Goal: Task Accomplishment & Management: Manage account settings

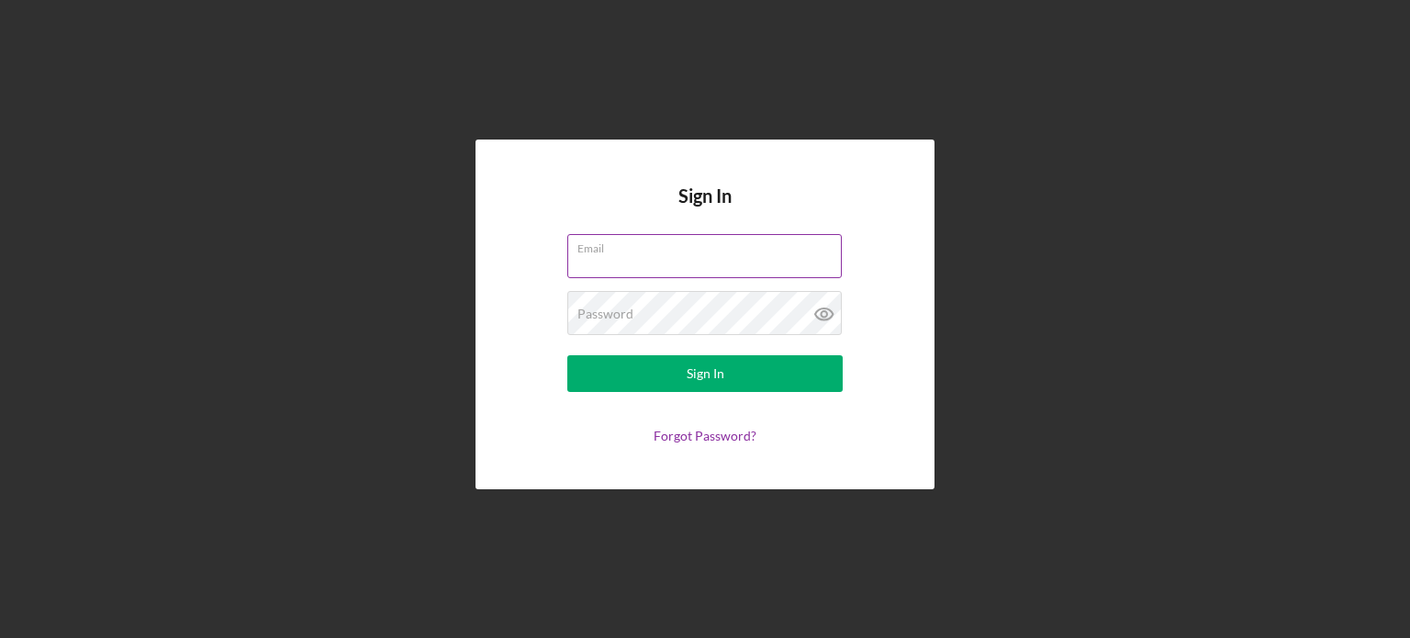
type input "[PERSON_NAME][EMAIL_ADDRESS][DOMAIN_NAME]"
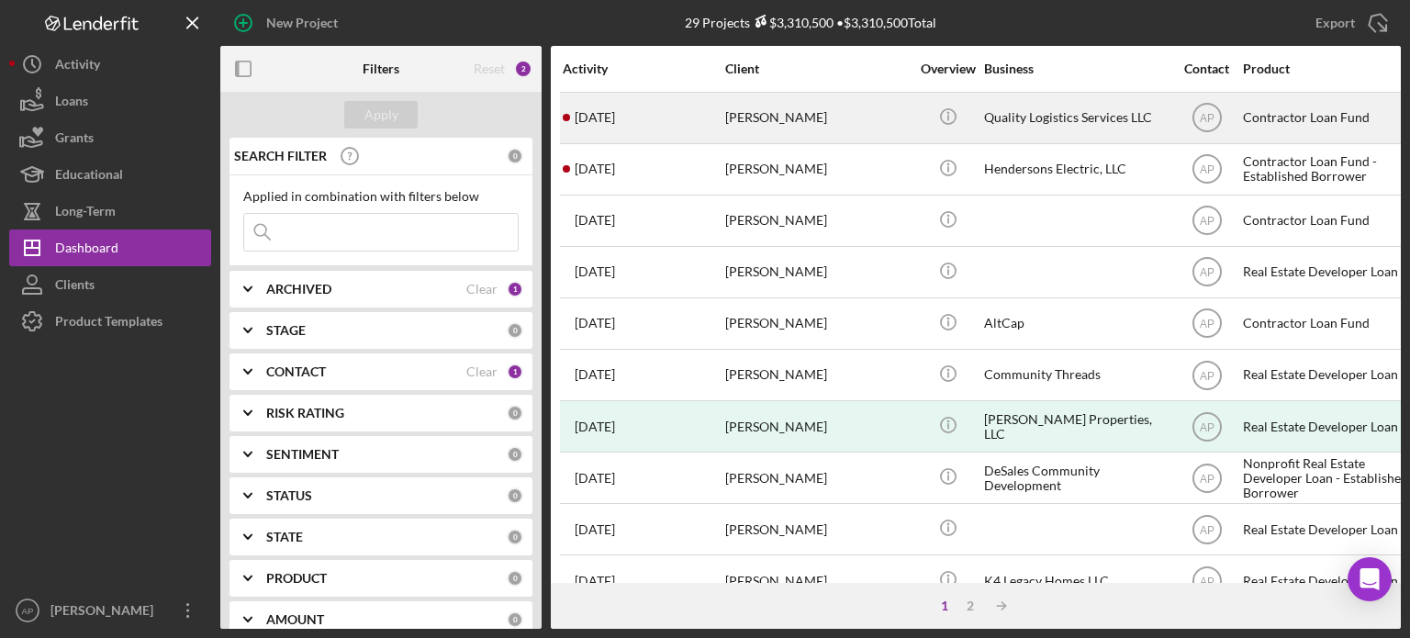
click at [769, 121] on div "[PERSON_NAME]" at bounding box center [817, 118] width 184 height 49
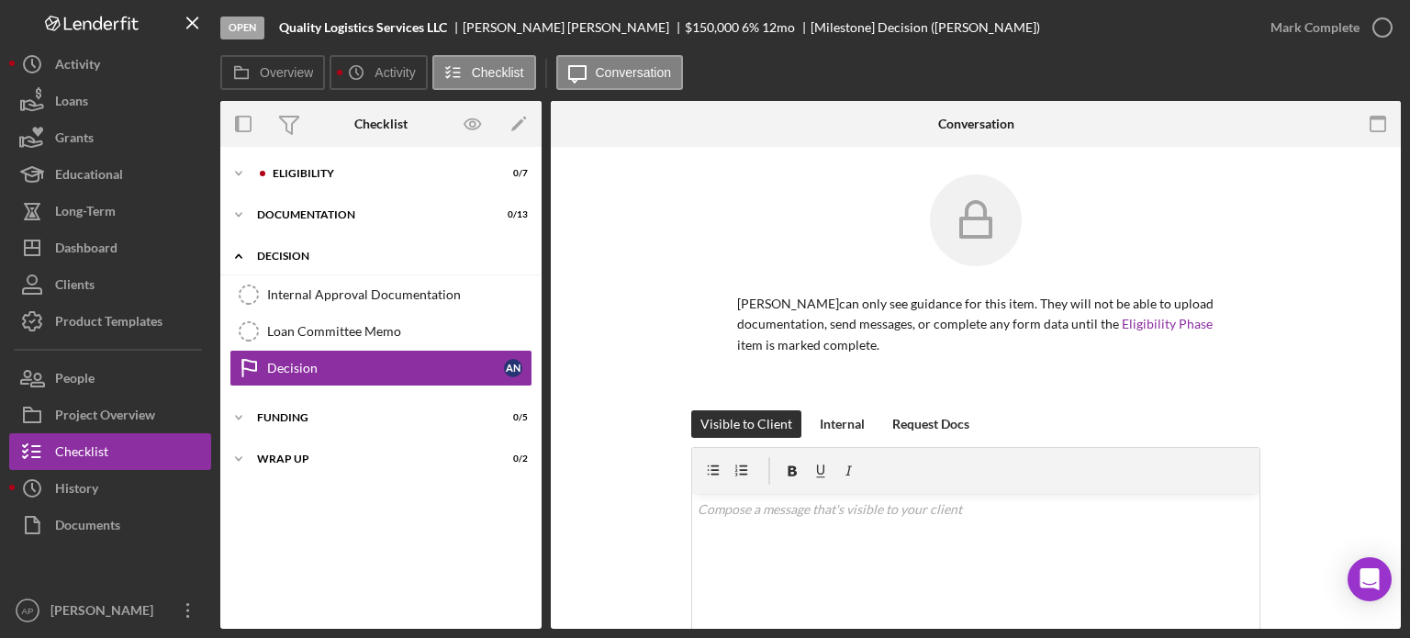
click at [272, 254] on div "Decision" at bounding box center [388, 256] width 262 height 11
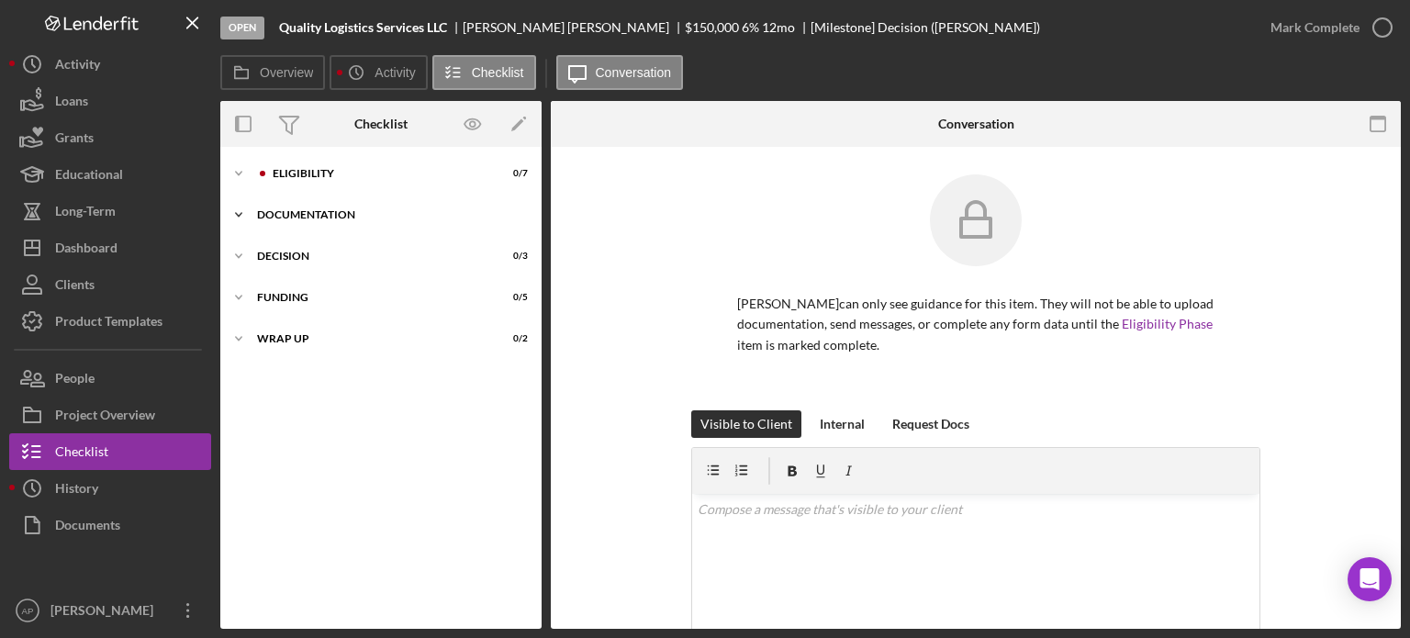
click at [279, 210] on div "Documentation" at bounding box center [388, 214] width 262 height 11
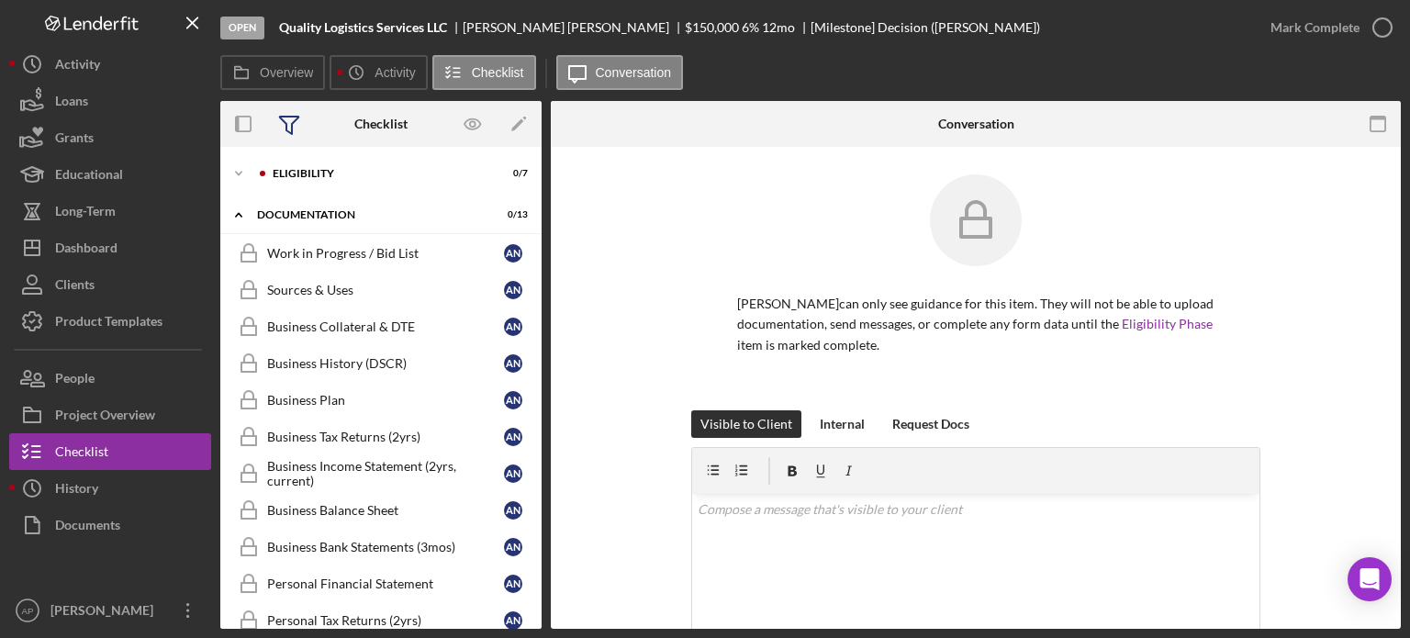
click at [293, 146] on icon at bounding box center [289, 124] width 46 height 46
click at [250, 168] on icon "Icon/Expander" at bounding box center [238, 173] width 37 height 37
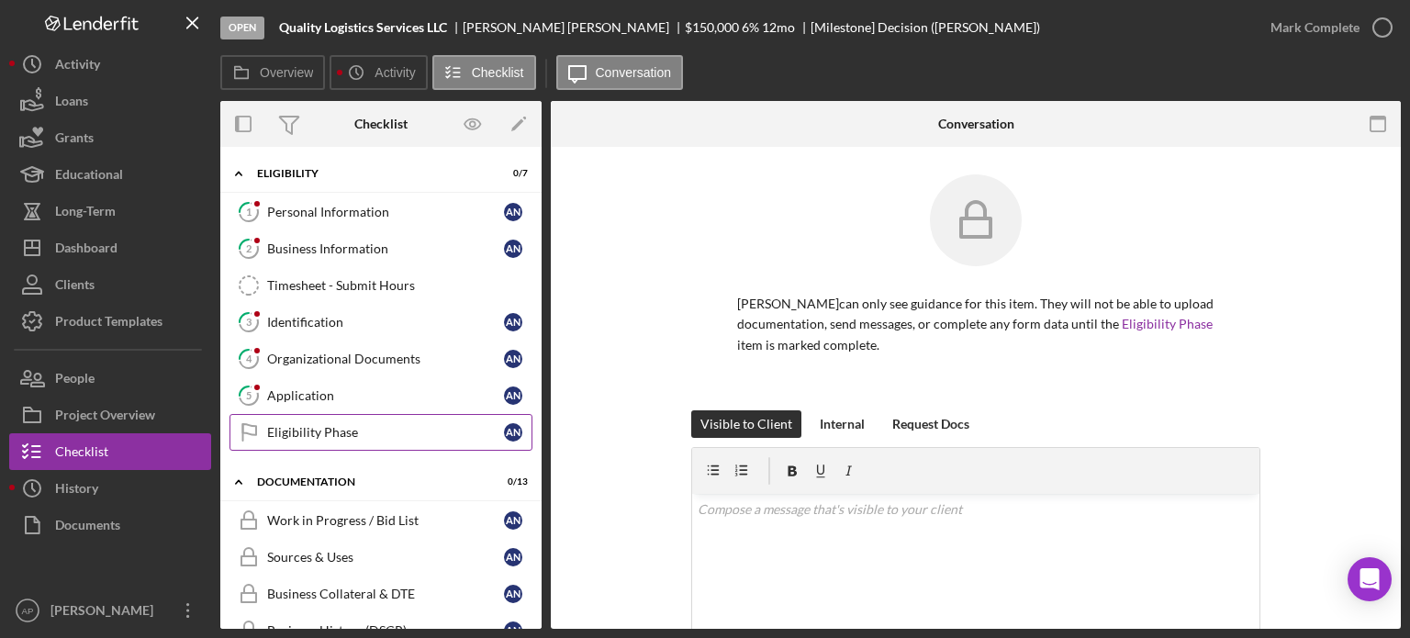
click at [297, 430] on div "Eligibility Phase" at bounding box center [385, 432] width 237 height 15
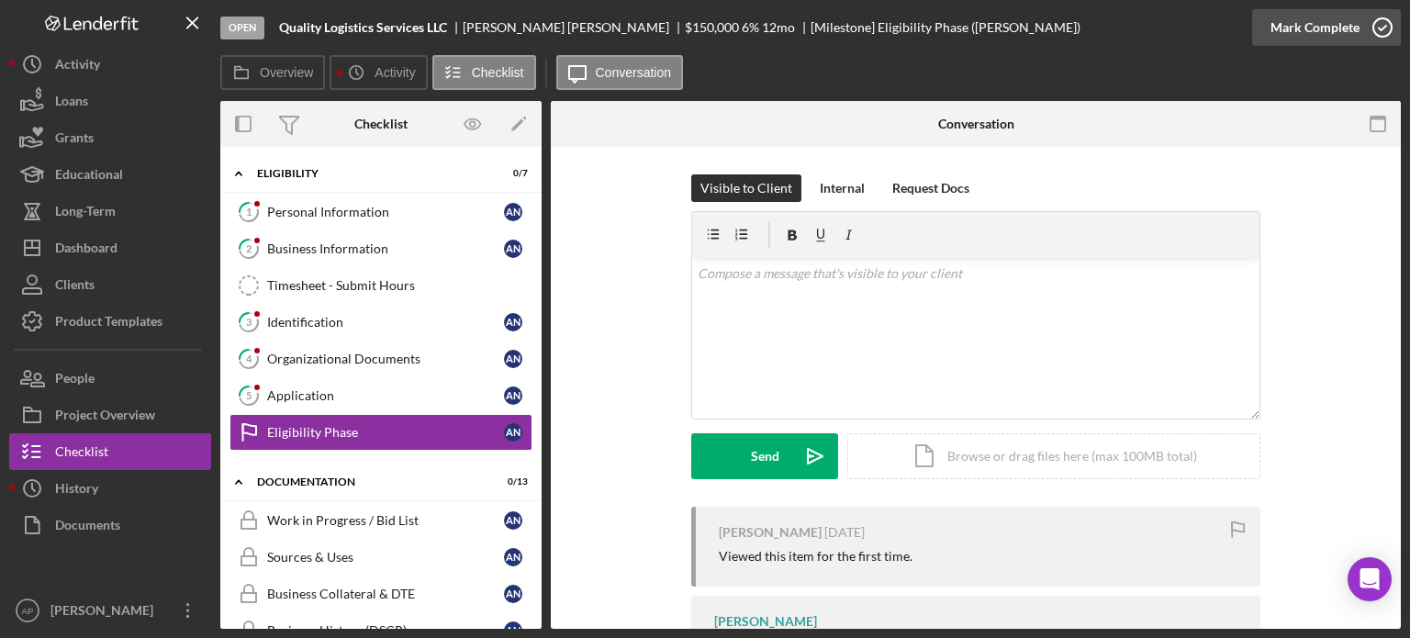
click at [1368, 21] on icon "button" at bounding box center [1383, 28] width 46 height 46
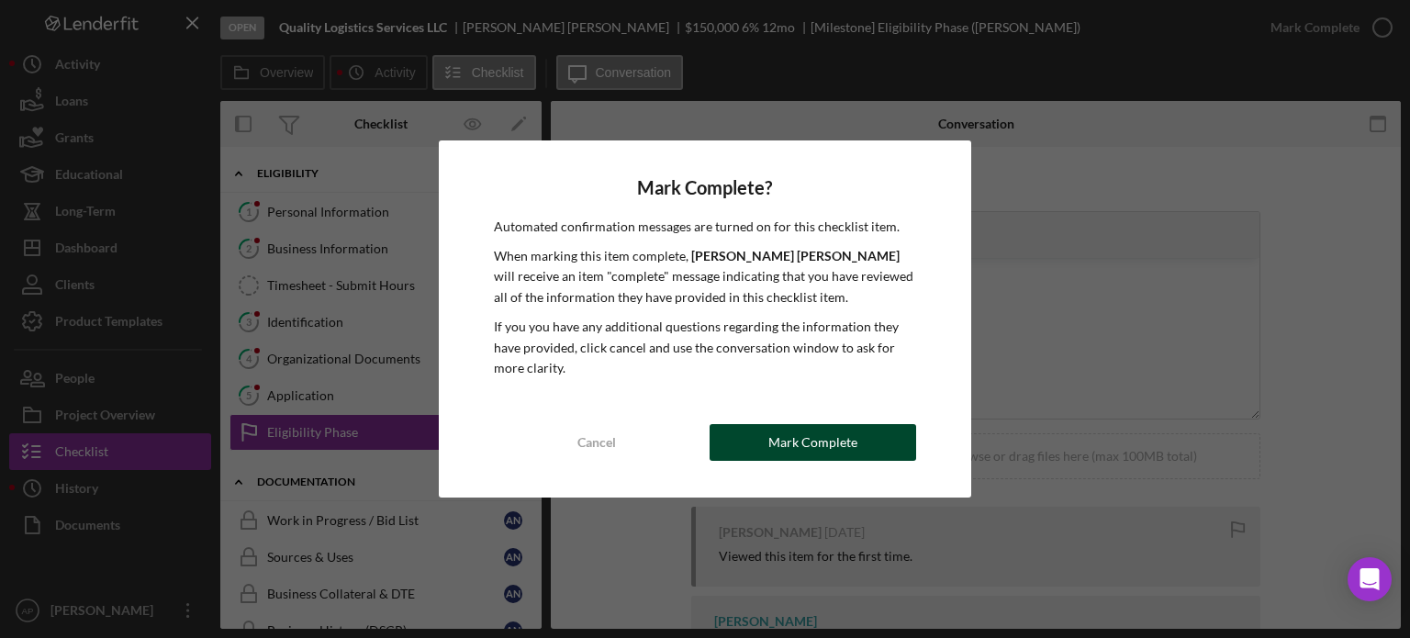
click at [819, 429] on div "Mark Complete" at bounding box center [812, 442] width 89 height 37
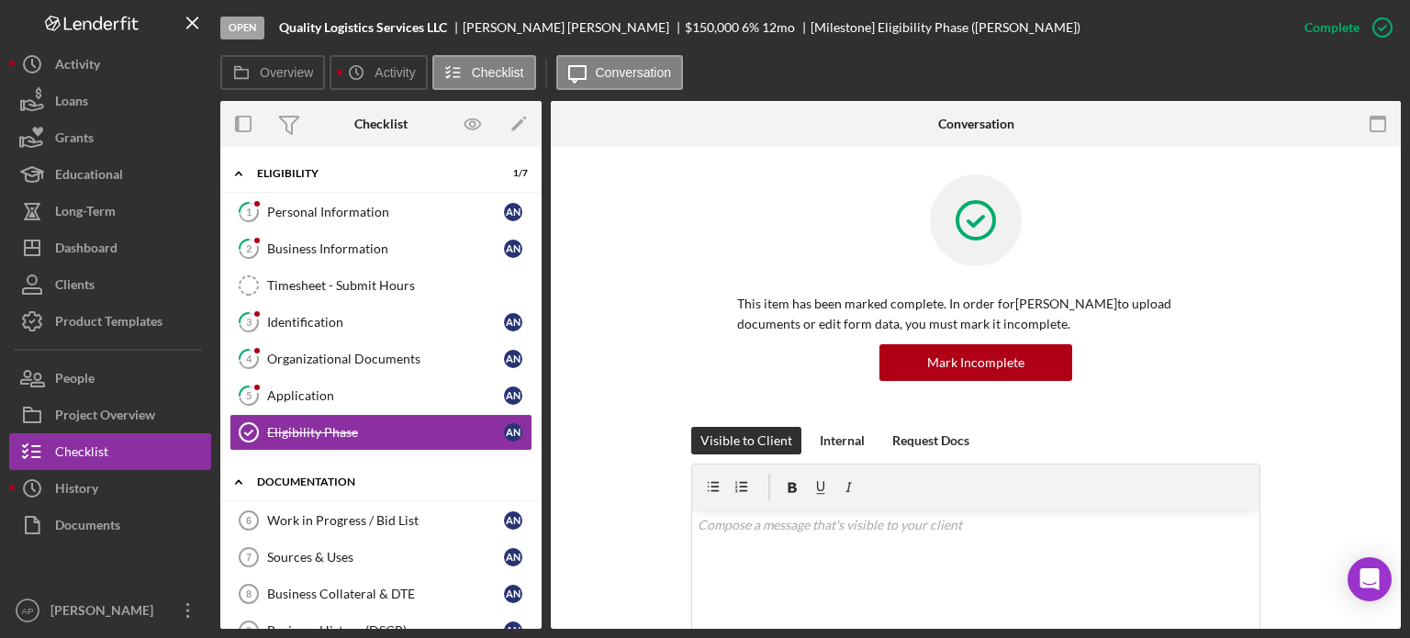
click at [327, 476] on div "Documentation" at bounding box center [388, 481] width 262 height 11
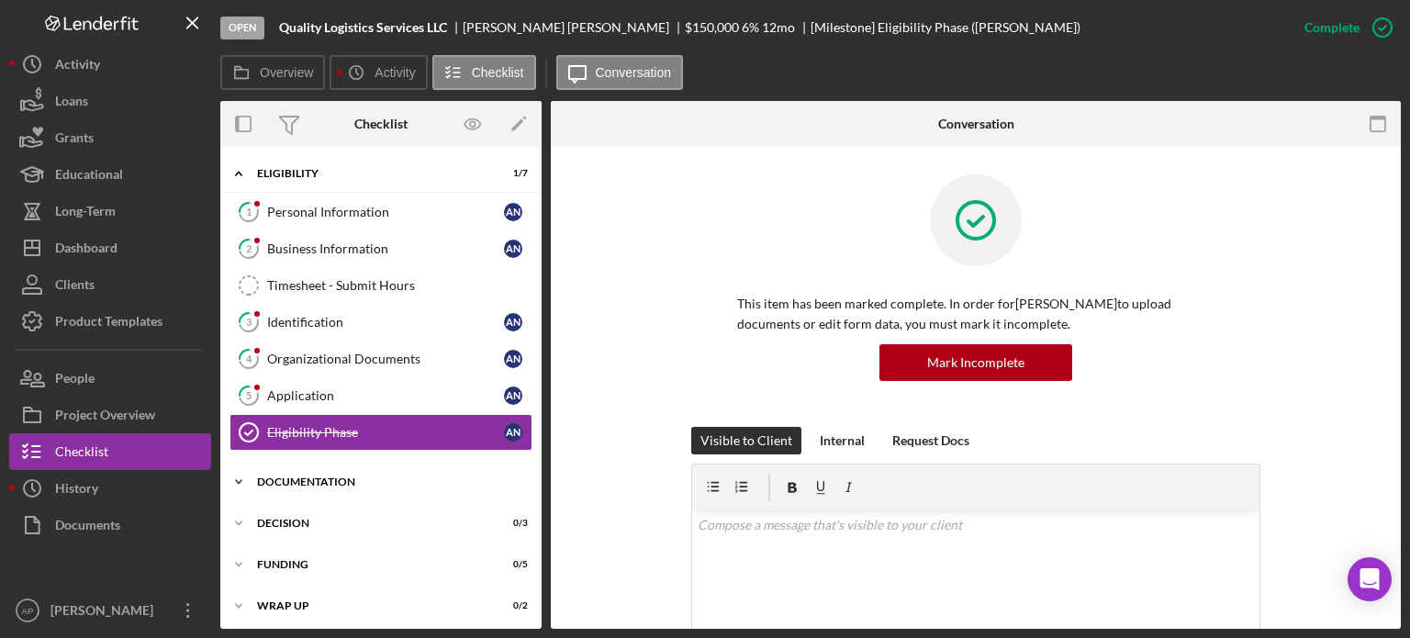
click at [294, 482] on div "Documentation" at bounding box center [388, 481] width 262 height 11
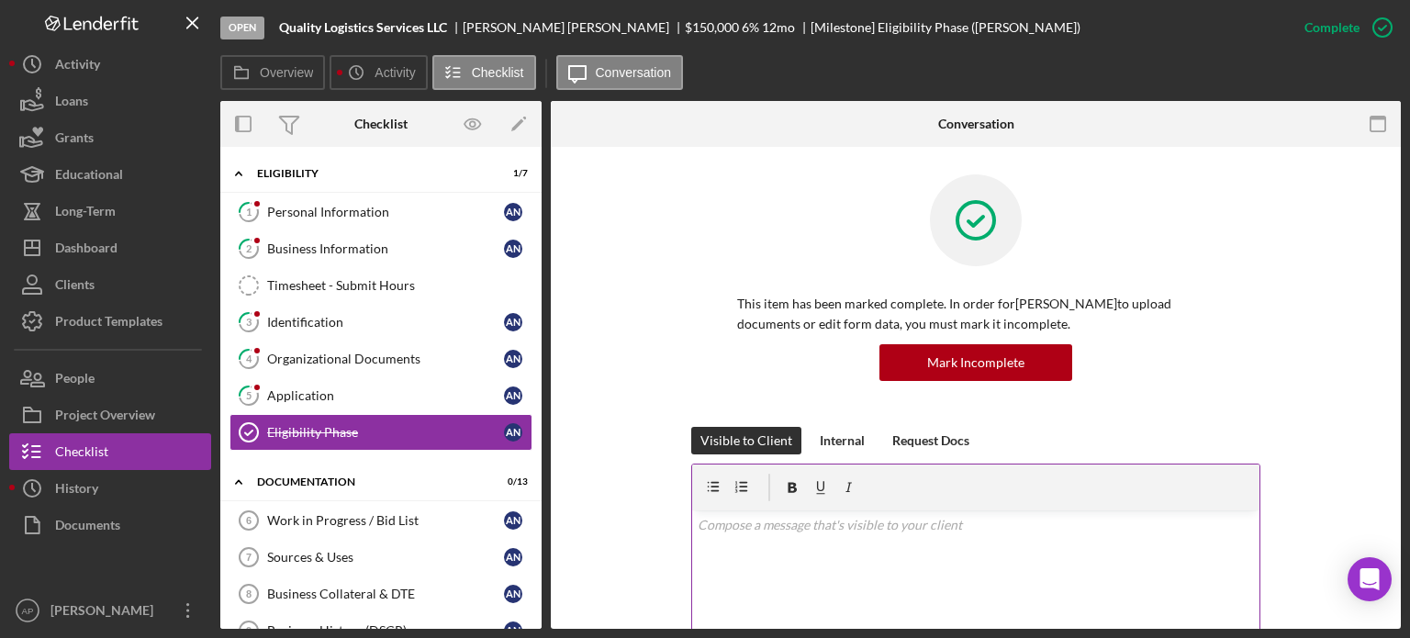
click at [752, 537] on div "v Color teal Color pink Remove color Add row above Add row below Add column bef…" at bounding box center [975, 590] width 567 height 161
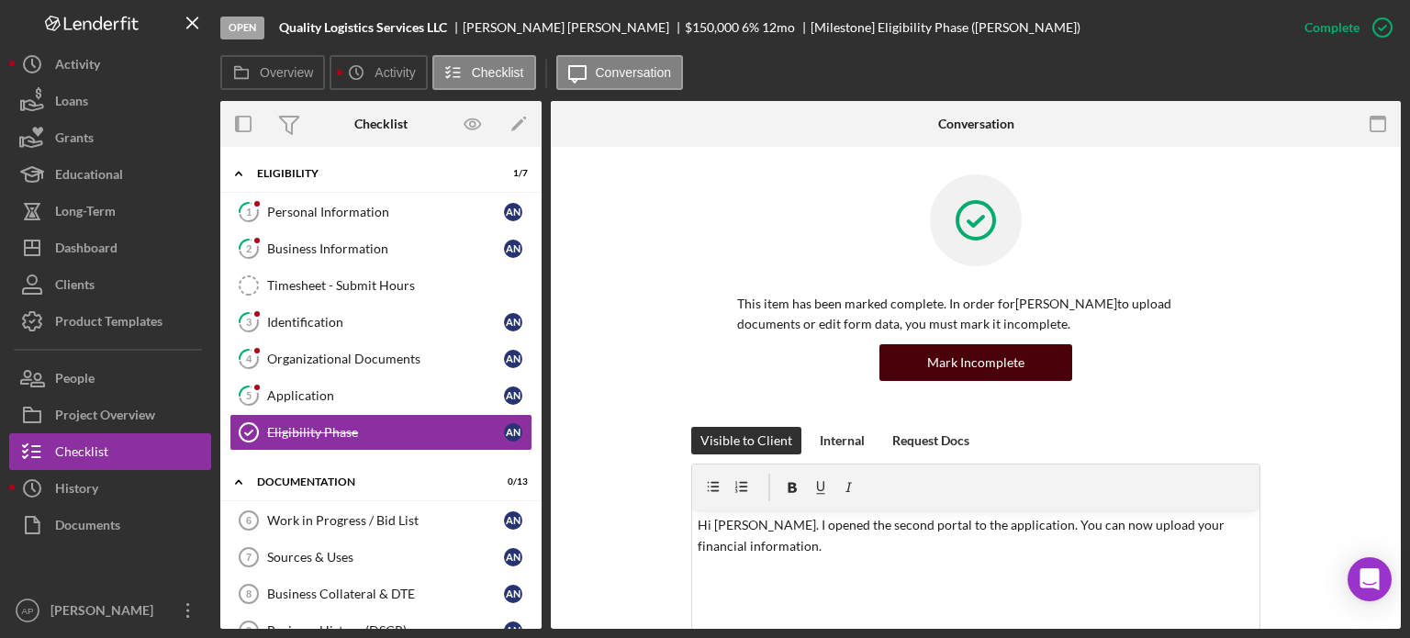
click at [937, 363] on div "Mark Incomplete" at bounding box center [975, 362] width 97 height 37
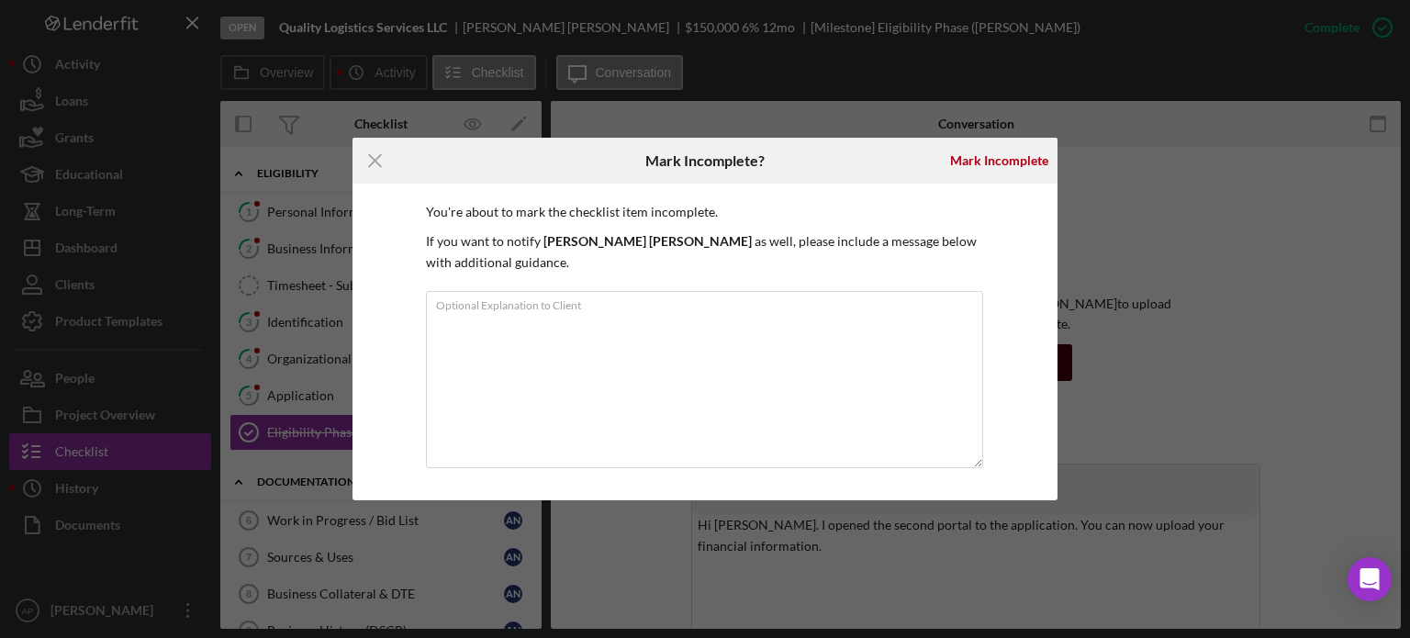
click at [937, 362] on textarea "Optional Explanation to Client" at bounding box center [704, 379] width 557 height 177
click at [368, 163] on icon "Icon/Menu Close" at bounding box center [376, 161] width 46 height 46
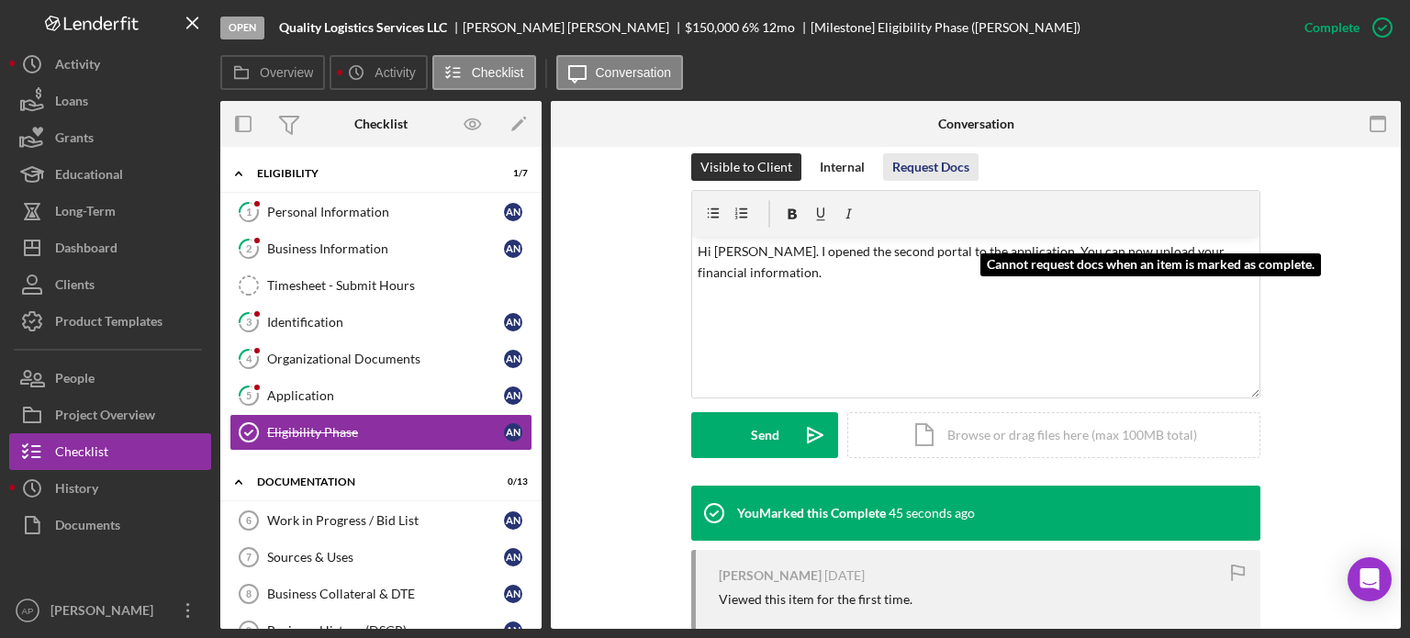
scroll to position [275, 0]
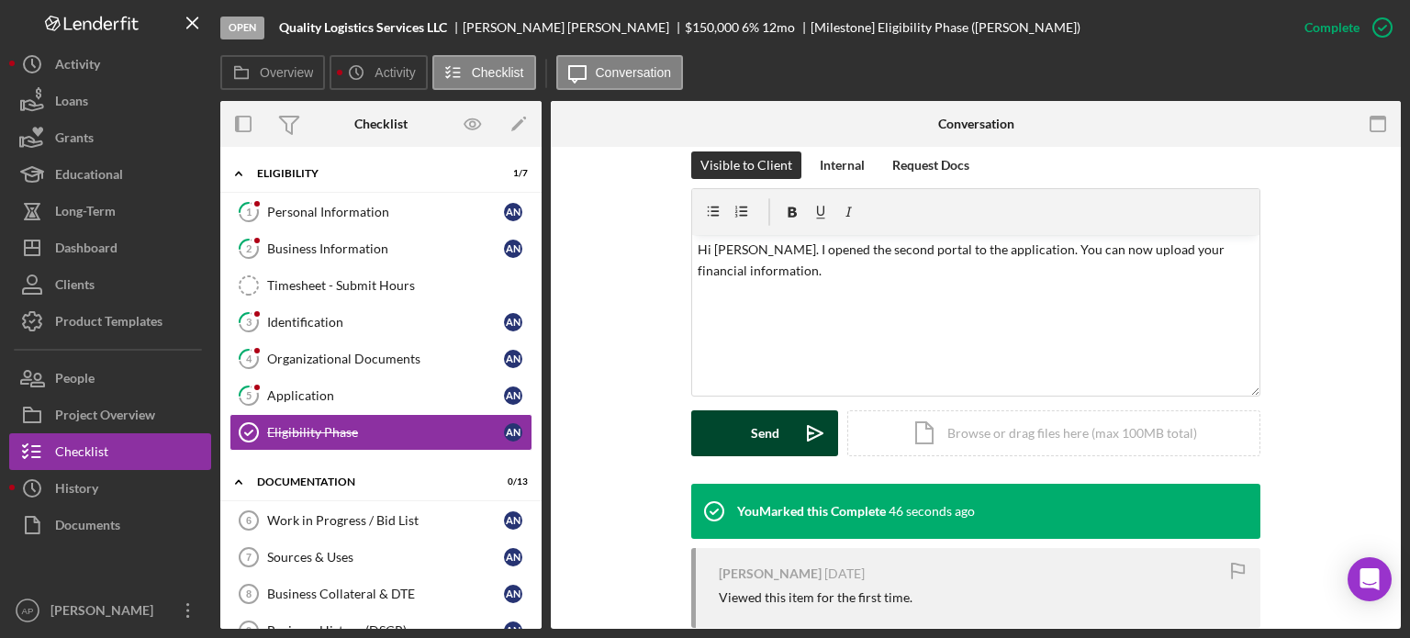
click at [787, 417] on button "Send Icon/icon-invite-send" at bounding box center [764, 433] width 147 height 46
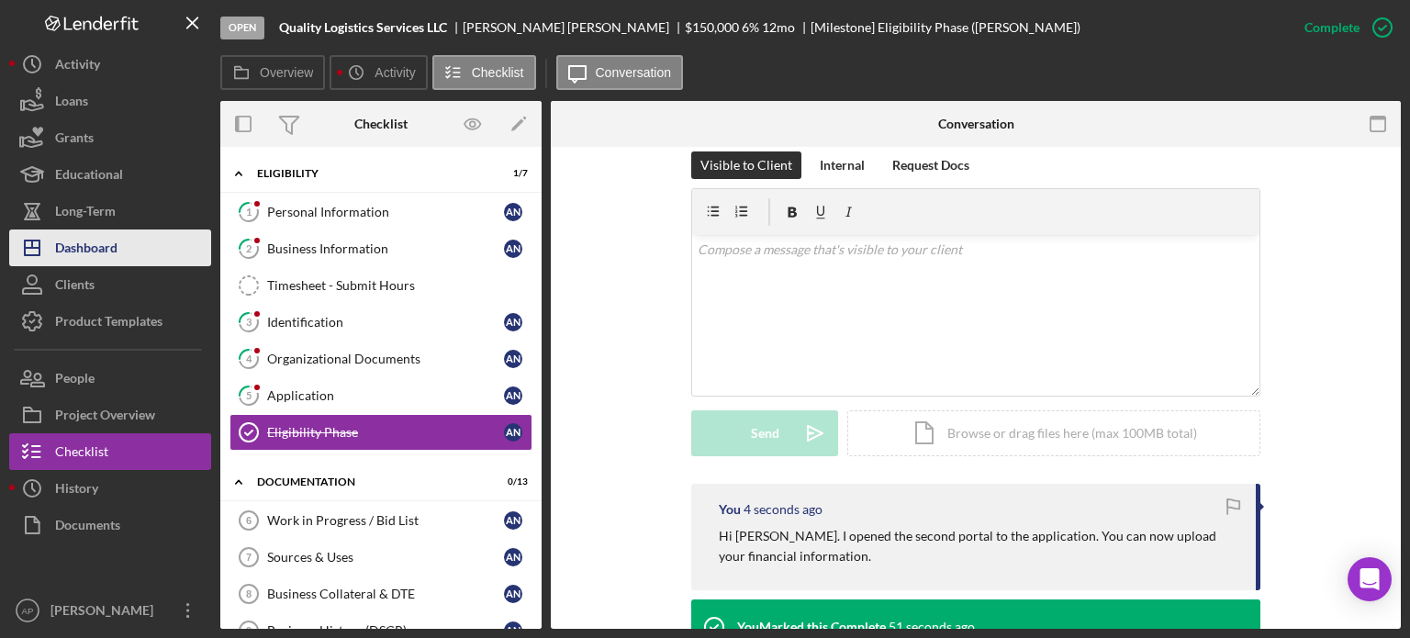
click at [68, 245] on div "Dashboard" at bounding box center [86, 250] width 62 height 41
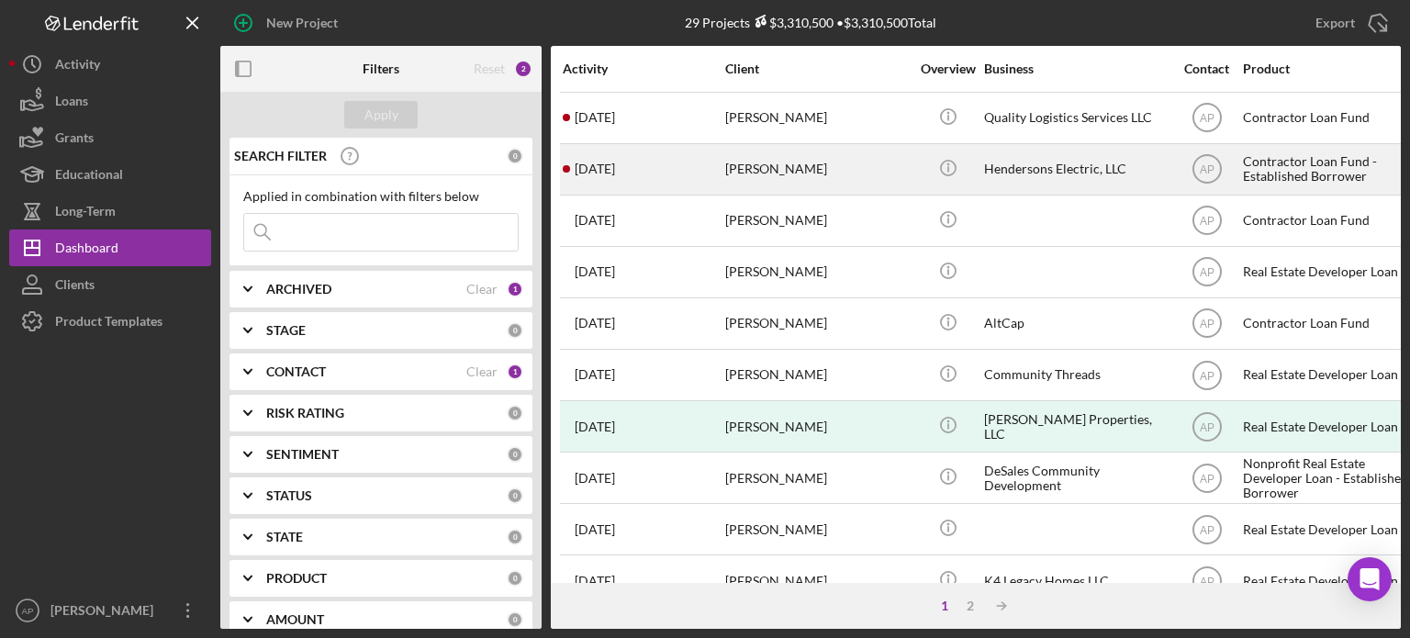
click at [757, 166] on div "[PERSON_NAME]" at bounding box center [817, 169] width 184 height 49
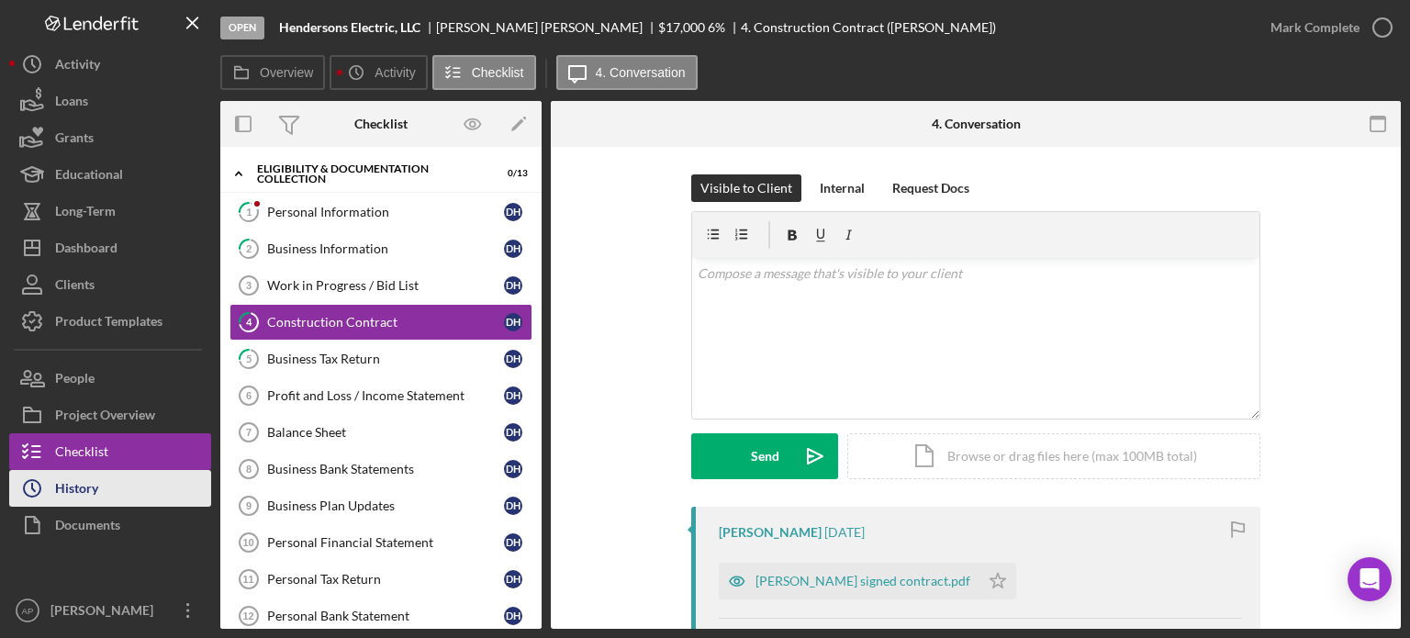
click at [125, 487] on button "Icon/History History" at bounding box center [110, 488] width 202 height 37
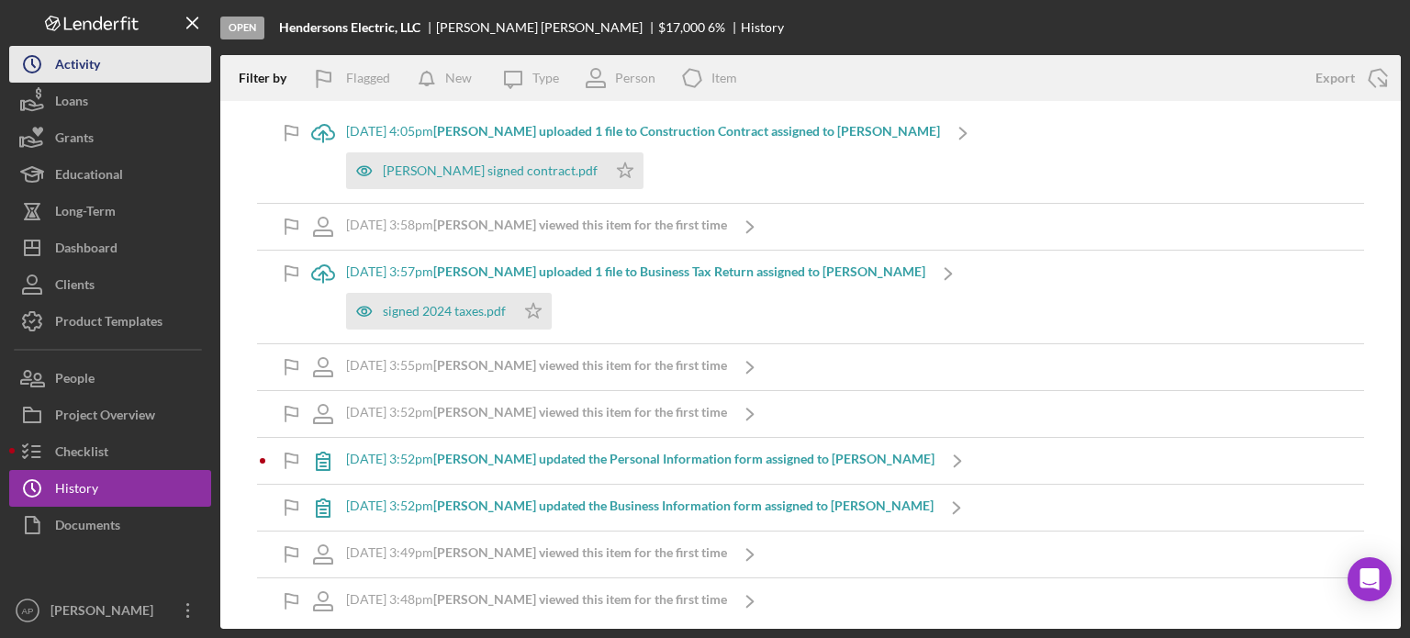
click at [81, 70] on div "Activity" at bounding box center [77, 66] width 45 height 41
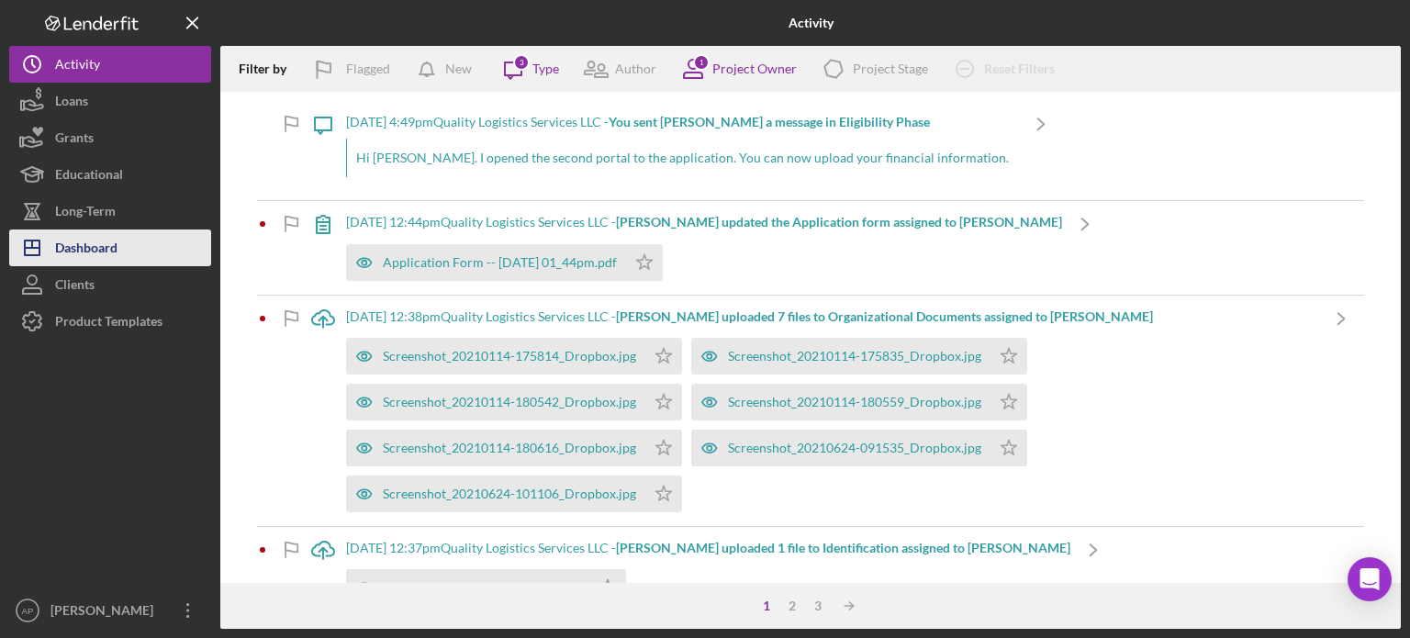
click at [77, 241] on div "Dashboard" at bounding box center [86, 250] width 62 height 41
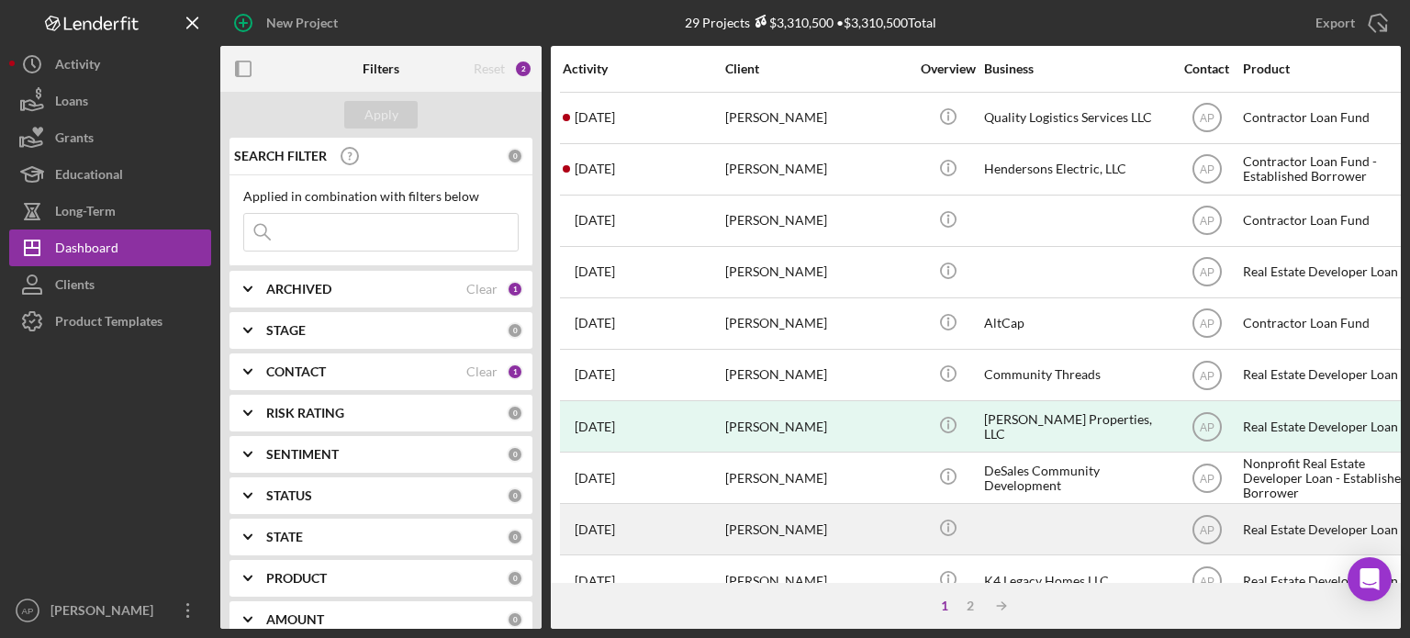
scroll to position [92, 0]
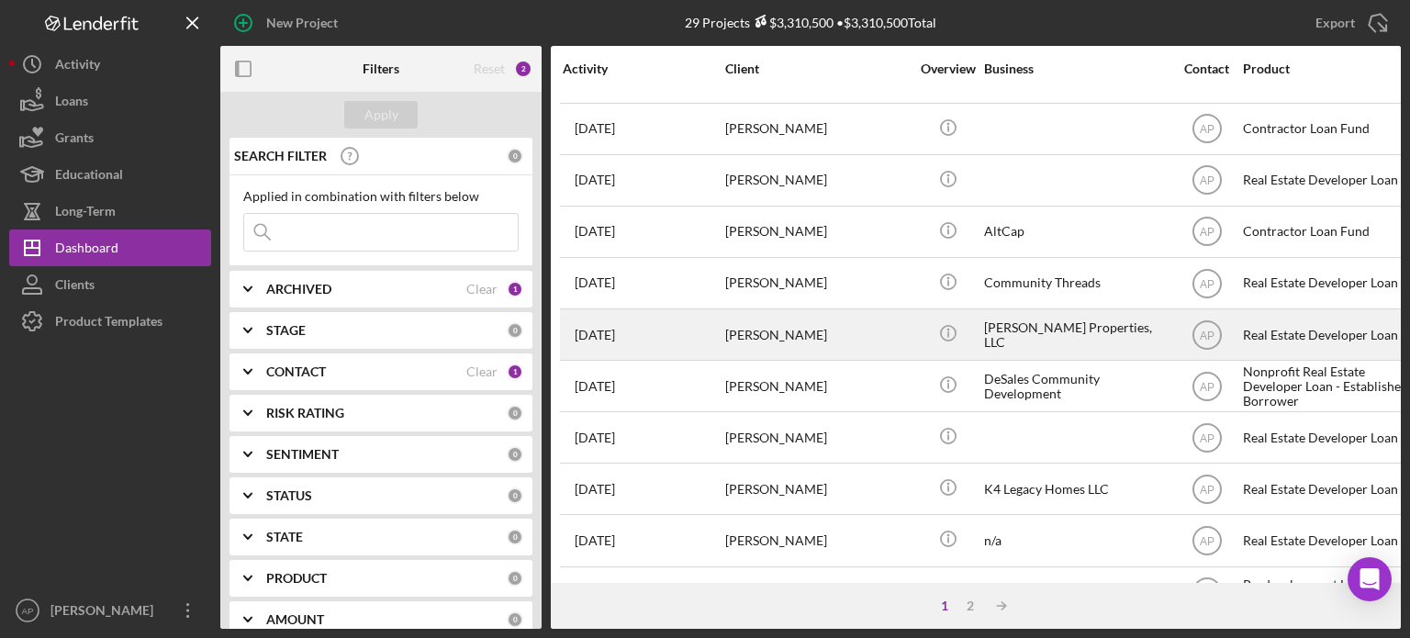
click at [768, 330] on div "[PERSON_NAME]" at bounding box center [817, 334] width 184 height 49
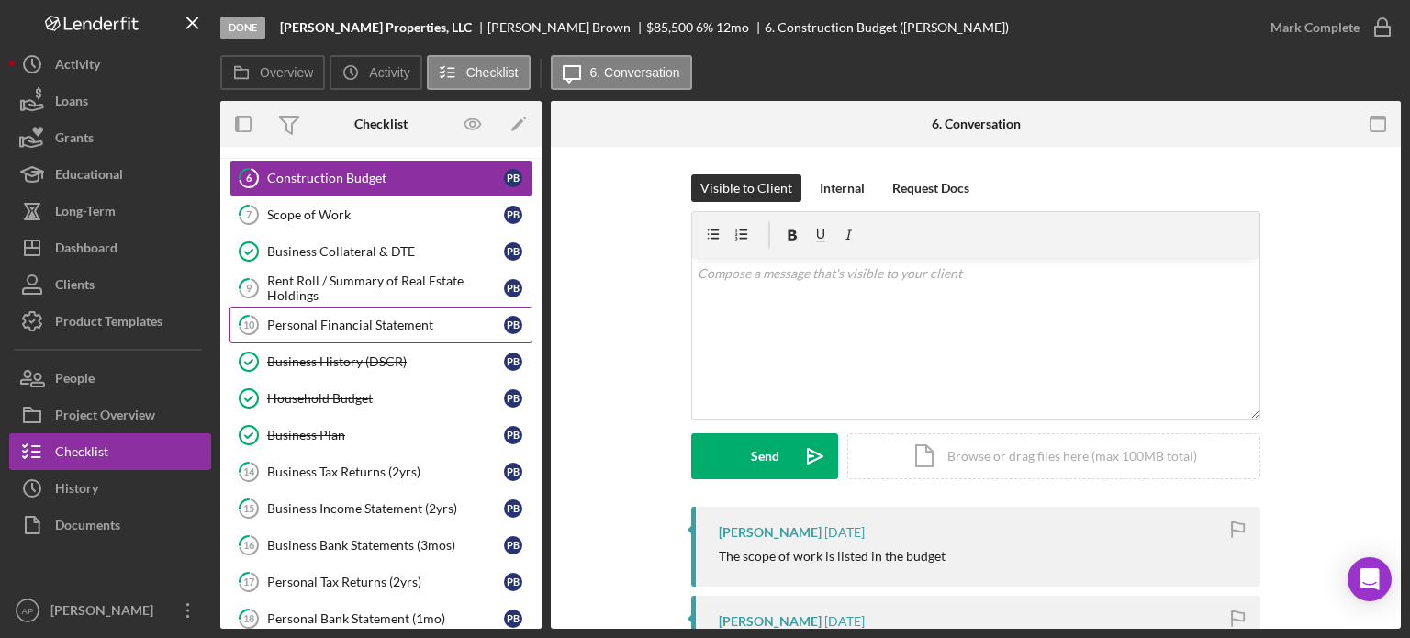
scroll to position [257, 0]
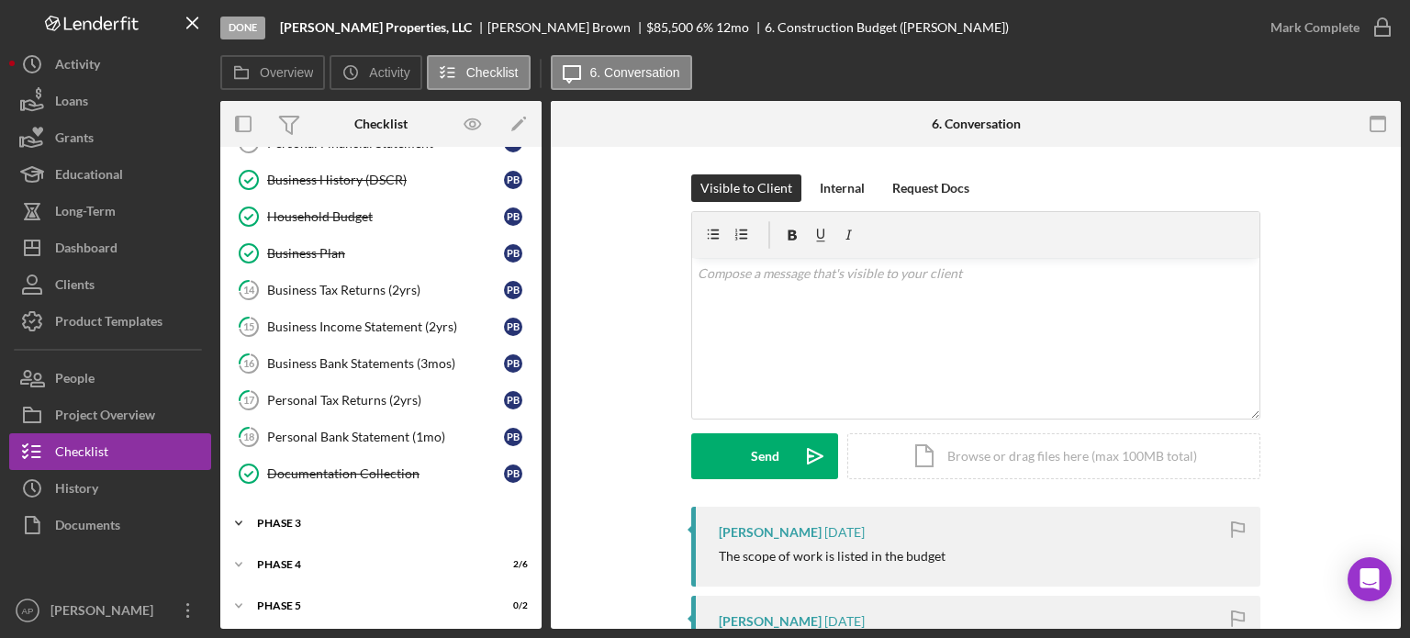
click at [279, 518] on div "Phase 3" at bounding box center [388, 523] width 262 height 11
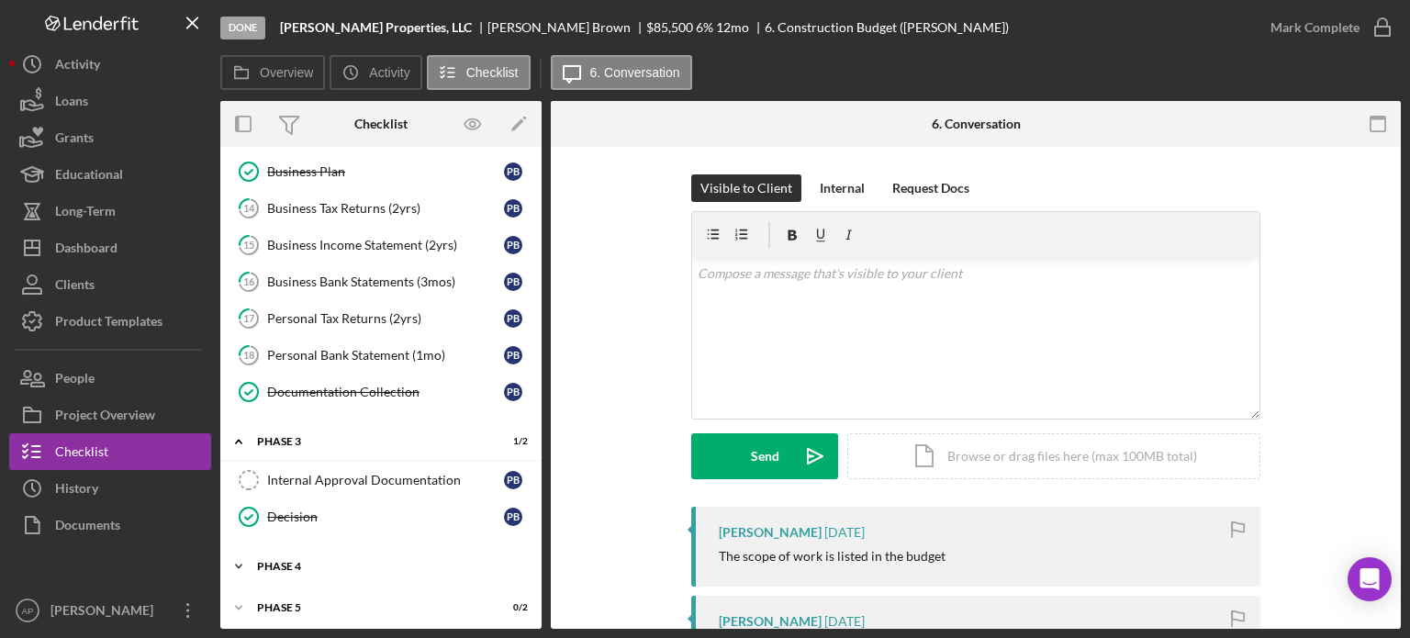
click at [285, 562] on div "Phase 4" at bounding box center [388, 566] width 262 height 11
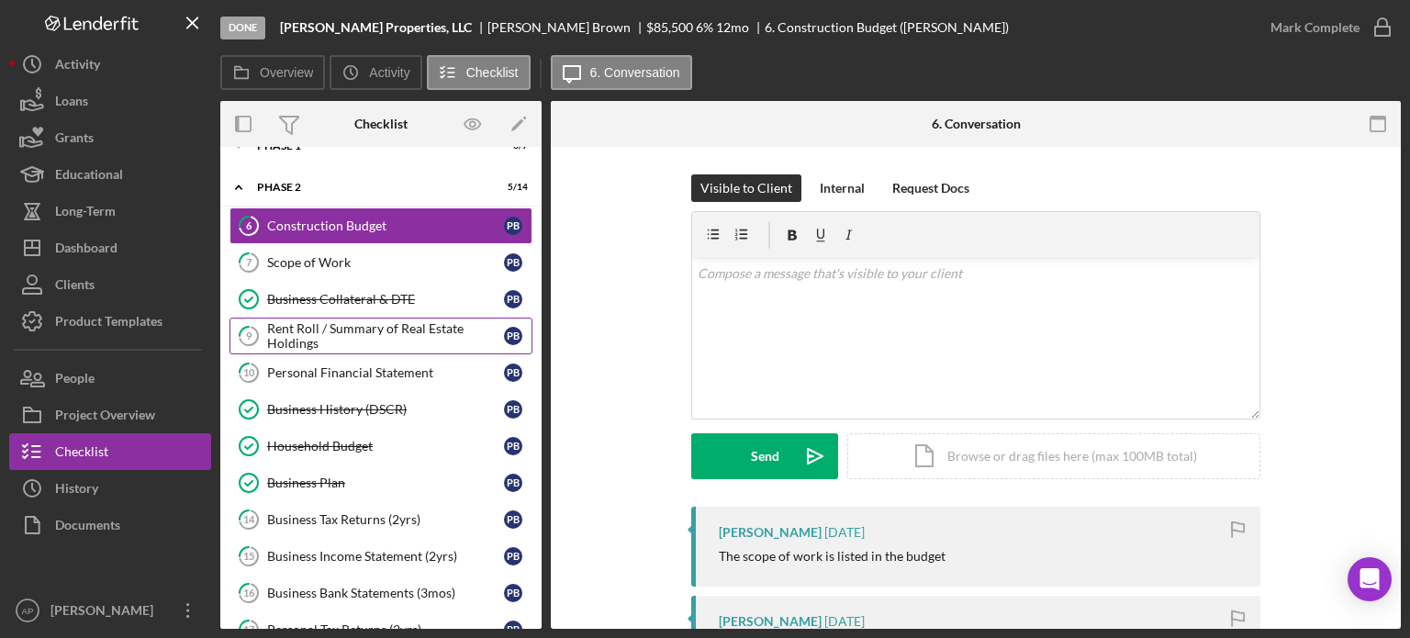
scroll to position [0, 0]
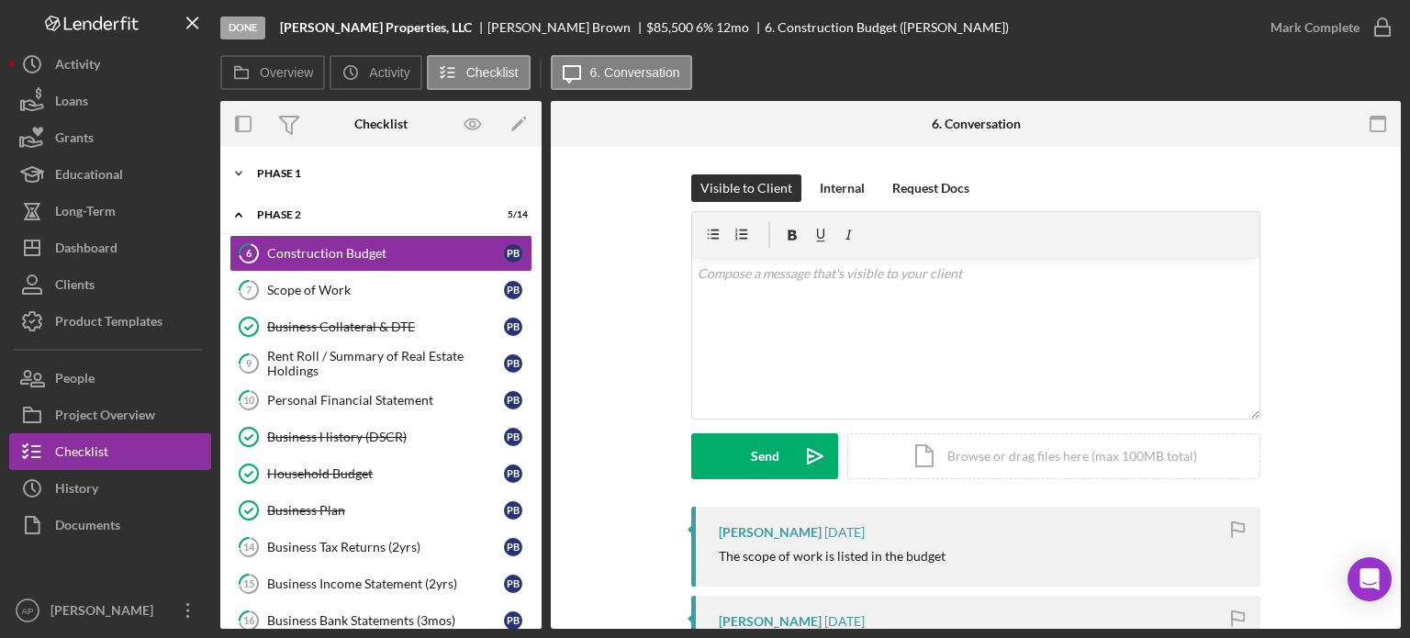
click at [345, 161] on div "Icon/Expander Phase 1 6 / 7" at bounding box center [380, 173] width 321 height 37
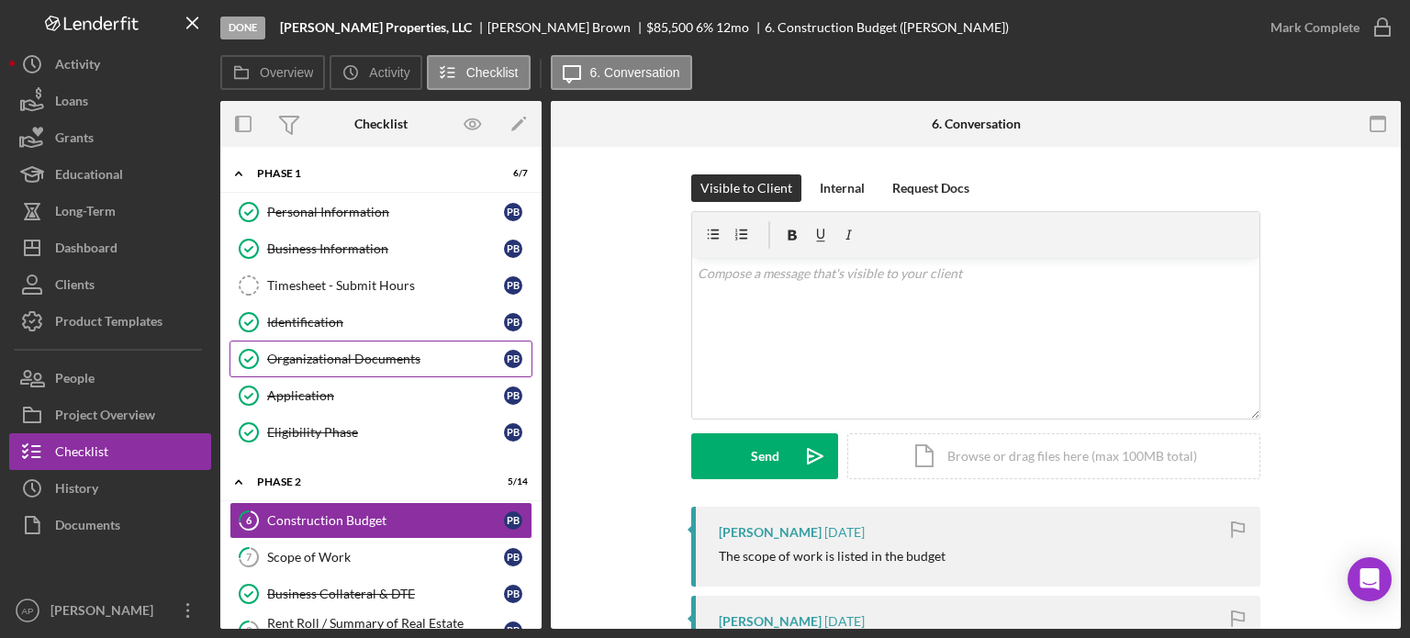
click at [319, 356] on div "Organizational Documents" at bounding box center [385, 359] width 237 height 15
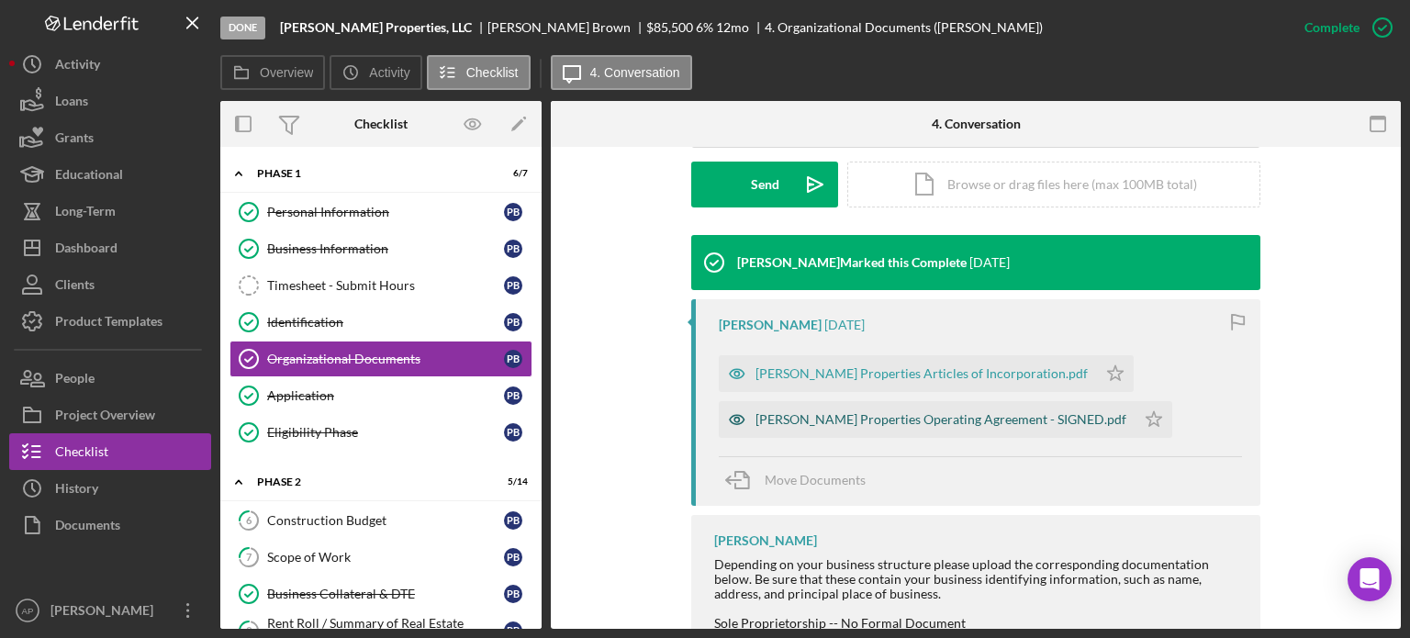
scroll to position [551, 0]
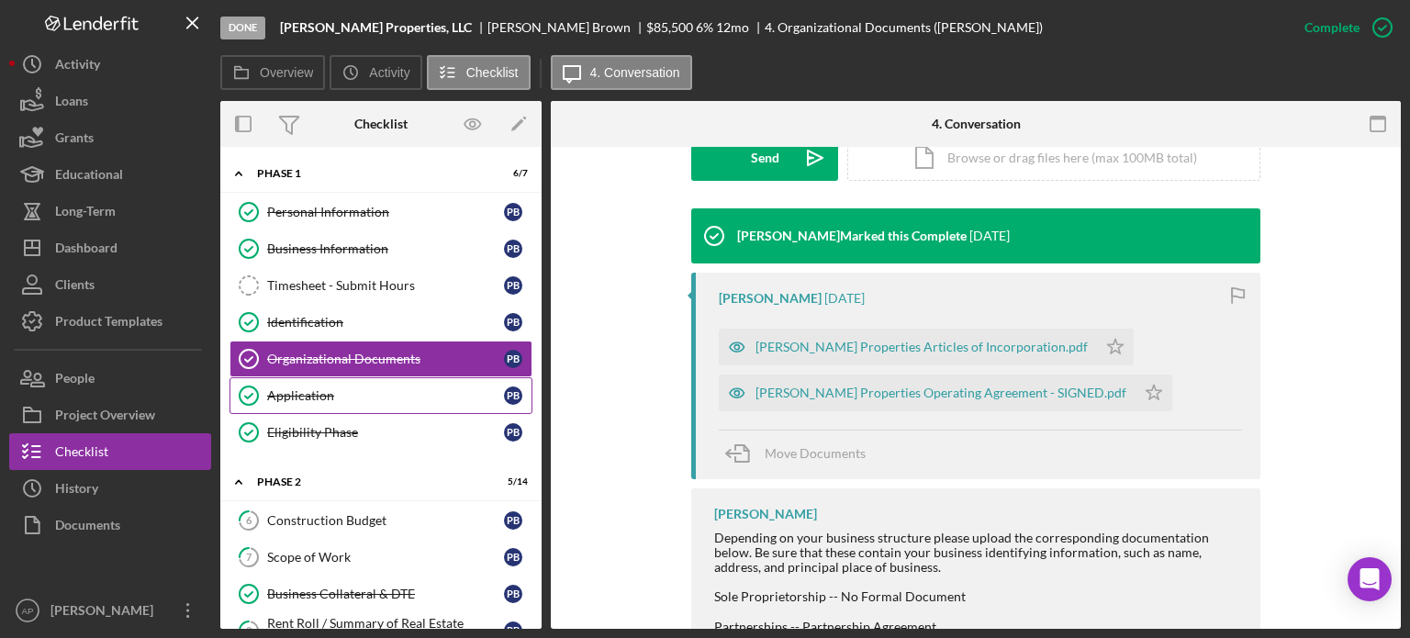
click at [399, 401] on link "Application Application P B" at bounding box center [381, 395] width 303 height 37
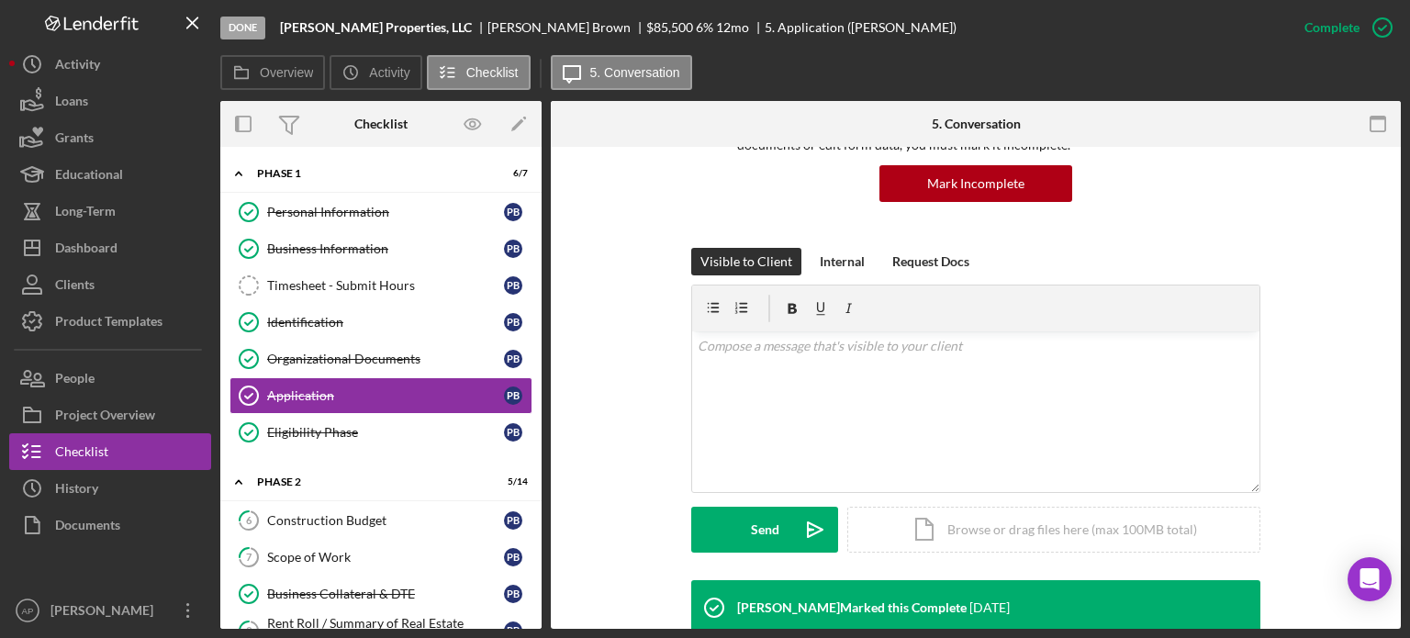
scroll to position [551, 0]
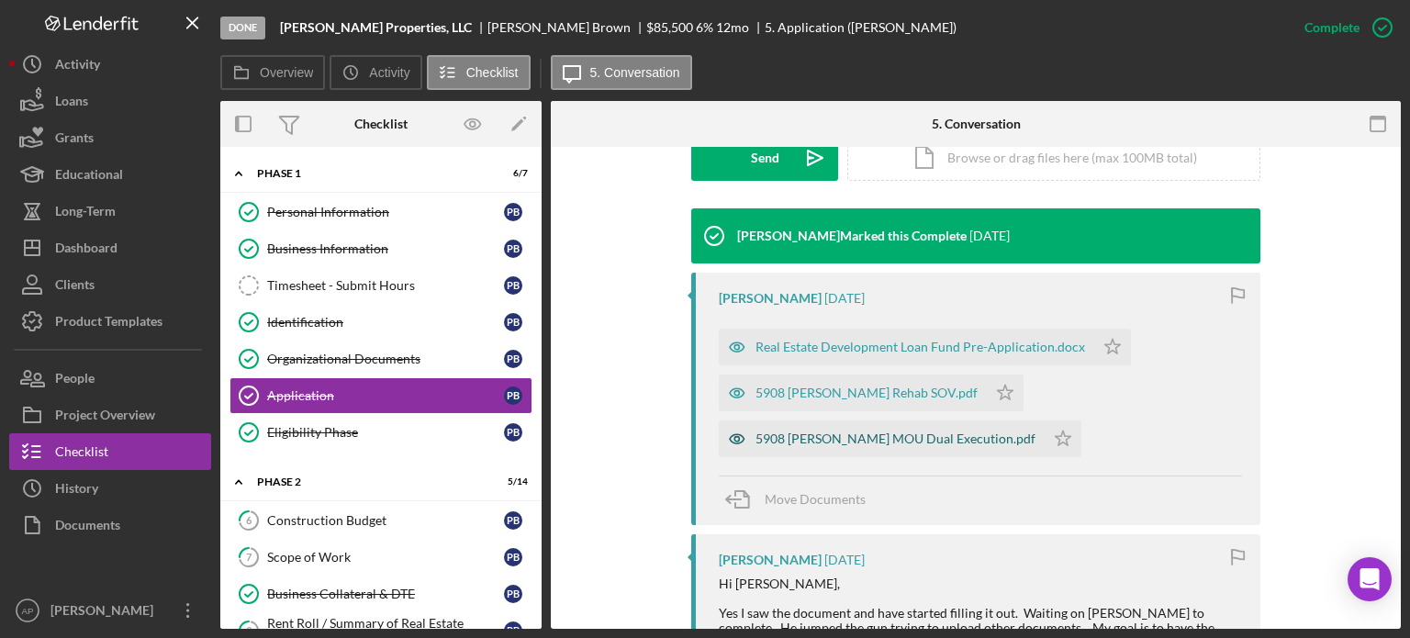
click at [873, 437] on div "5908 [PERSON_NAME] MOU Dual Execution.pdf" at bounding box center [896, 439] width 280 height 15
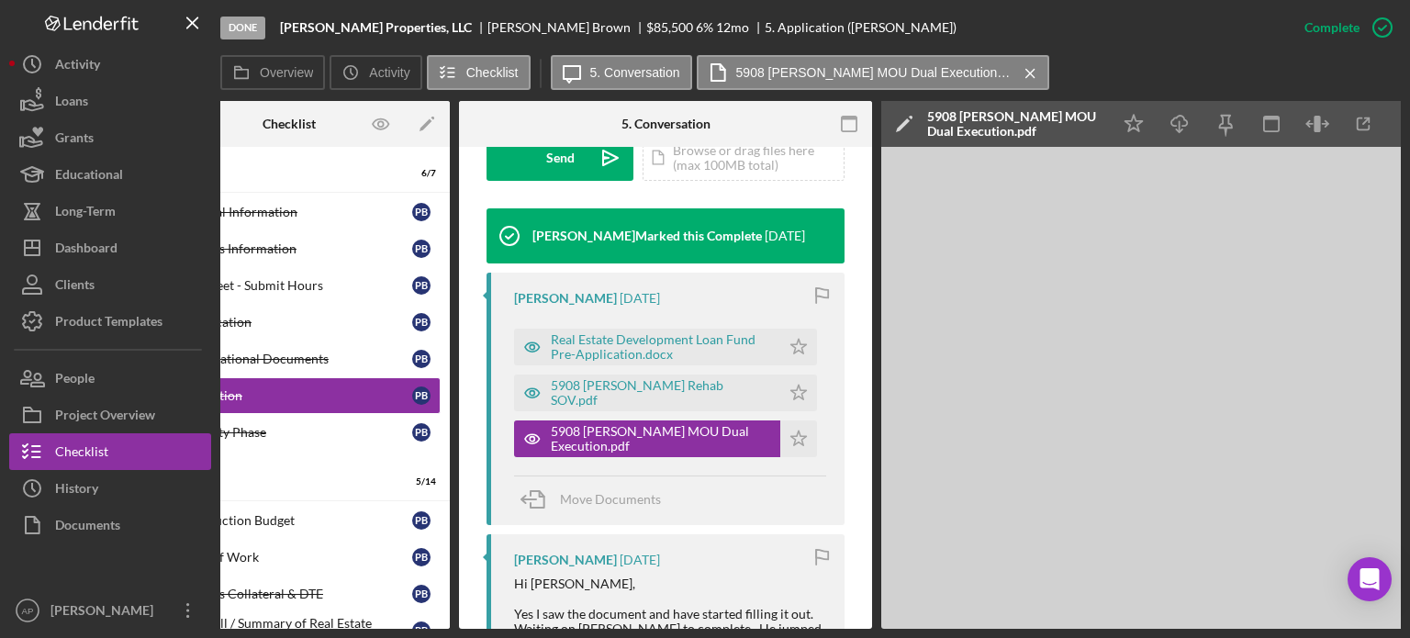
scroll to position [0, 0]
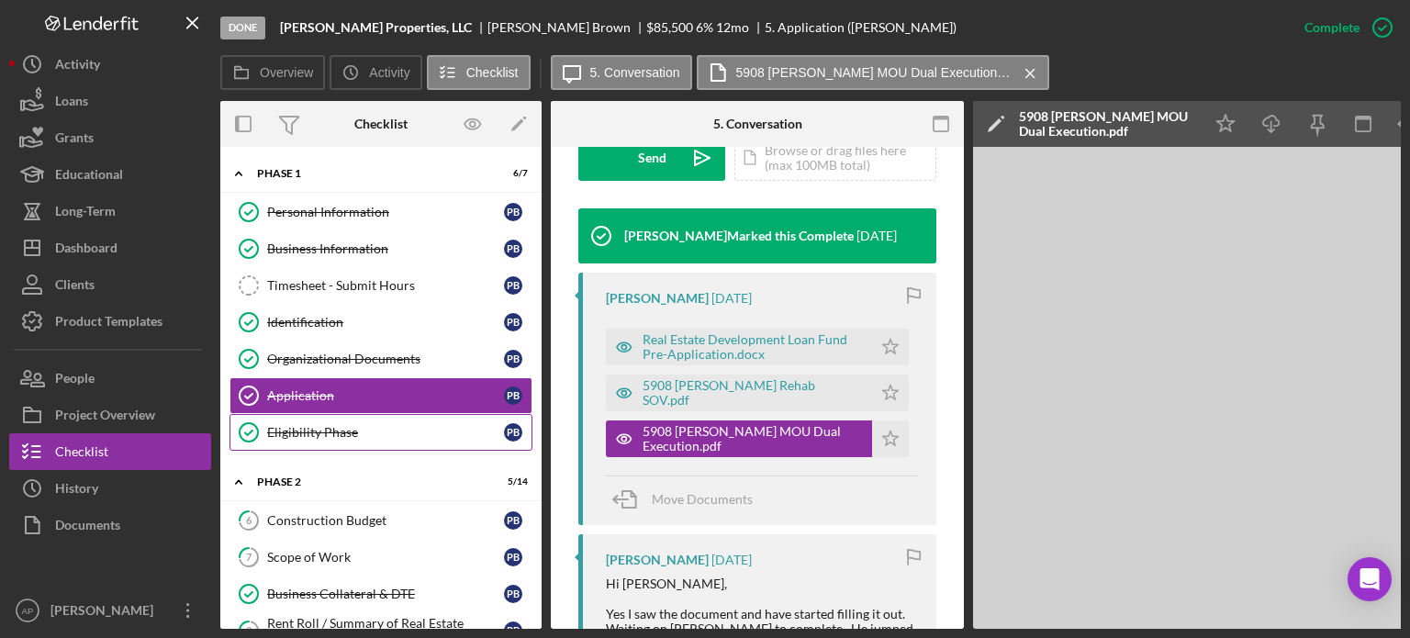
click at [371, 420] on link "Eligibility Phase Eligibility Phase P B" at bounding box center [381, 432] width 303 height 37
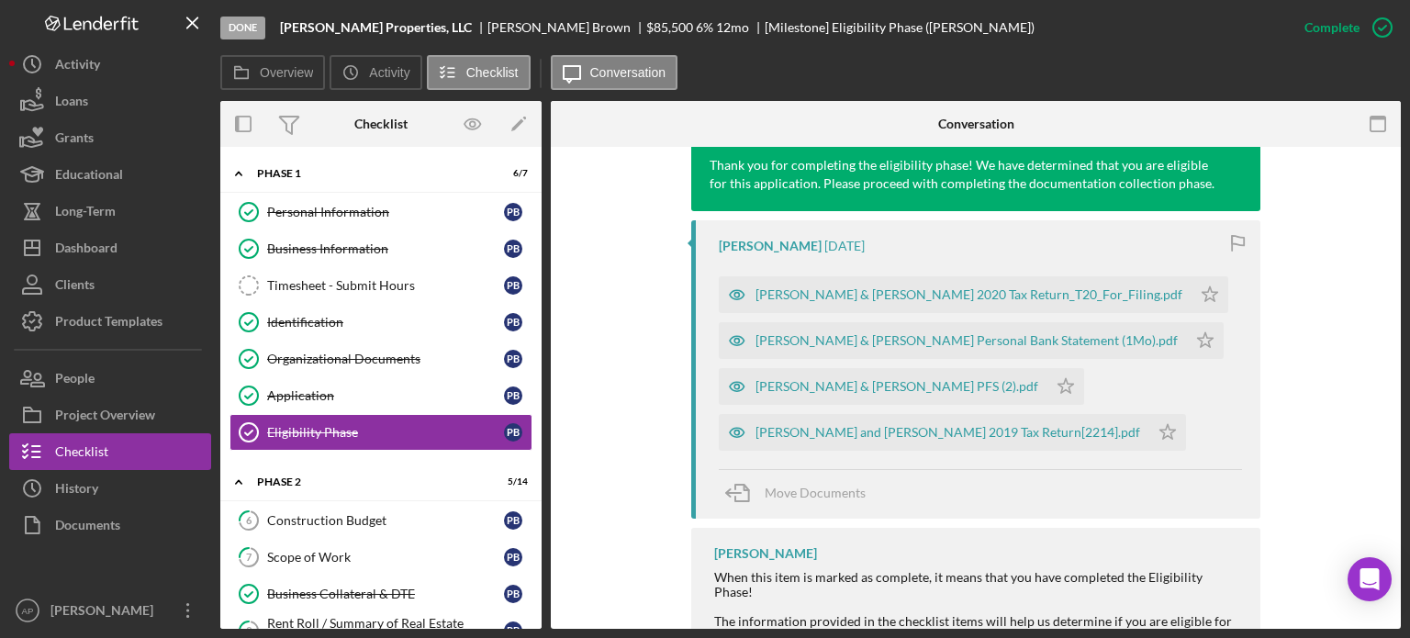
scroll to position [723, 0]
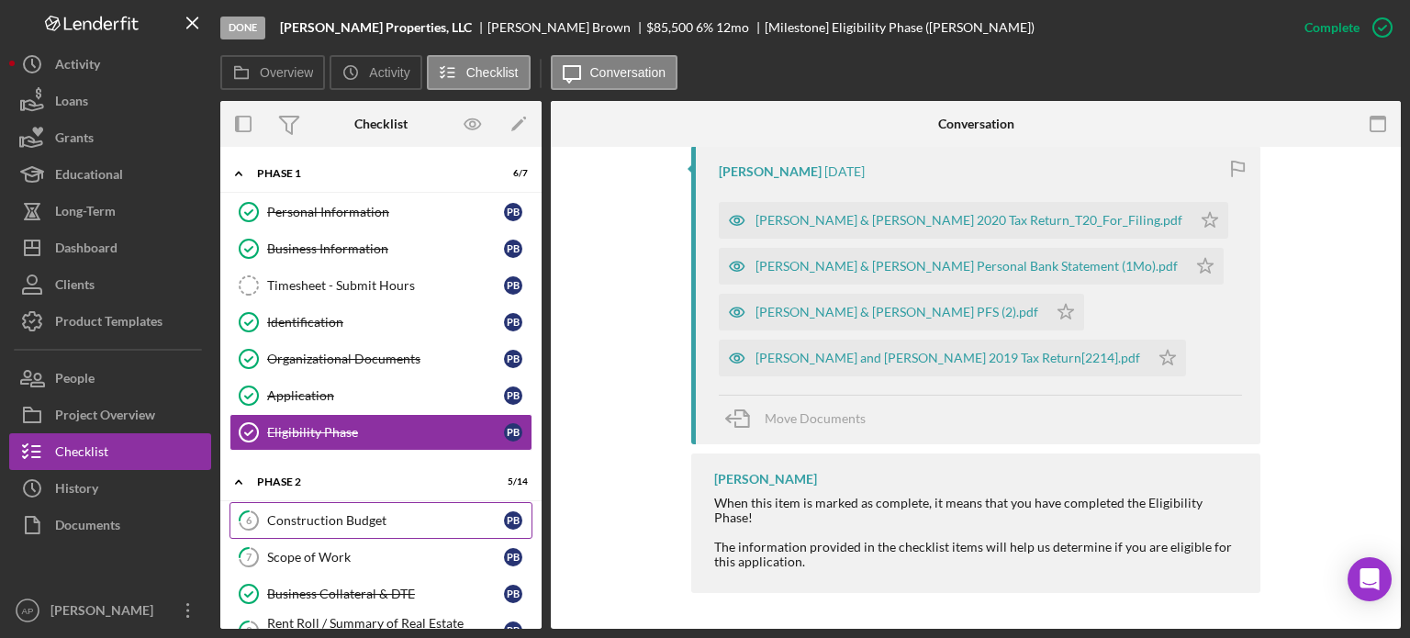
click at [327, 508] on link "6 Construction Budget P B" at bounding box center [381, 520] width 303 height 37
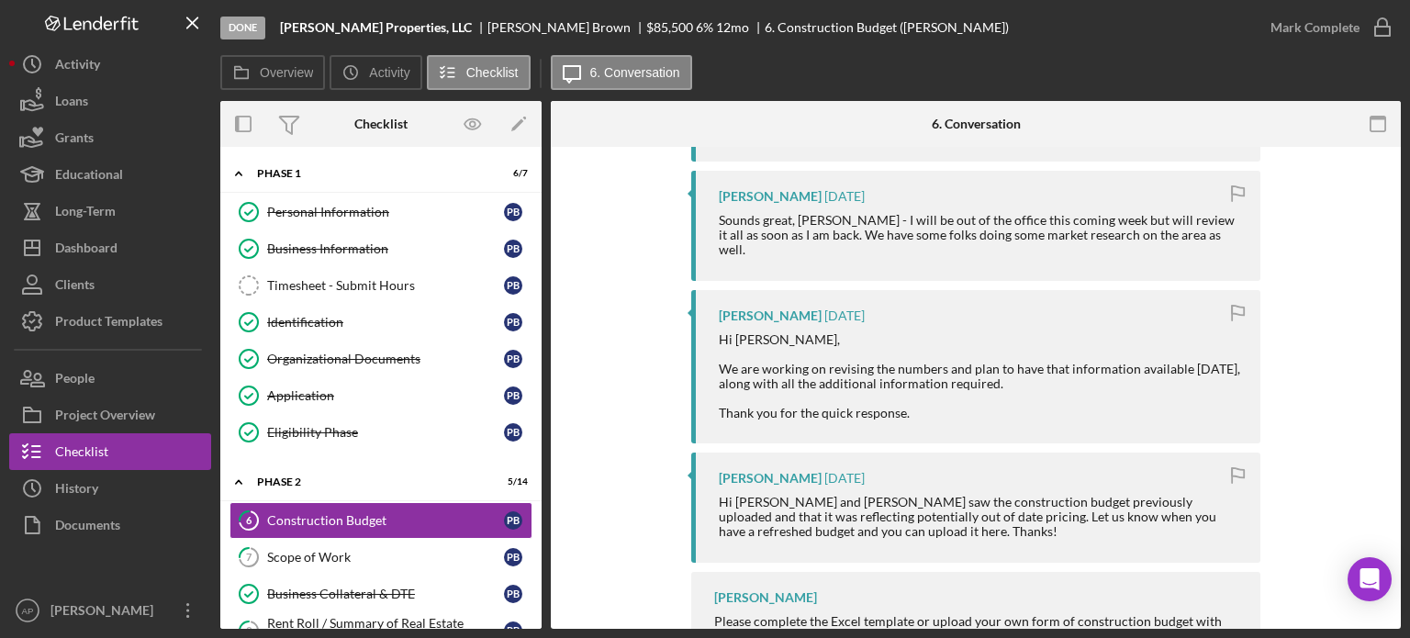
scroll to position [1191, 0]
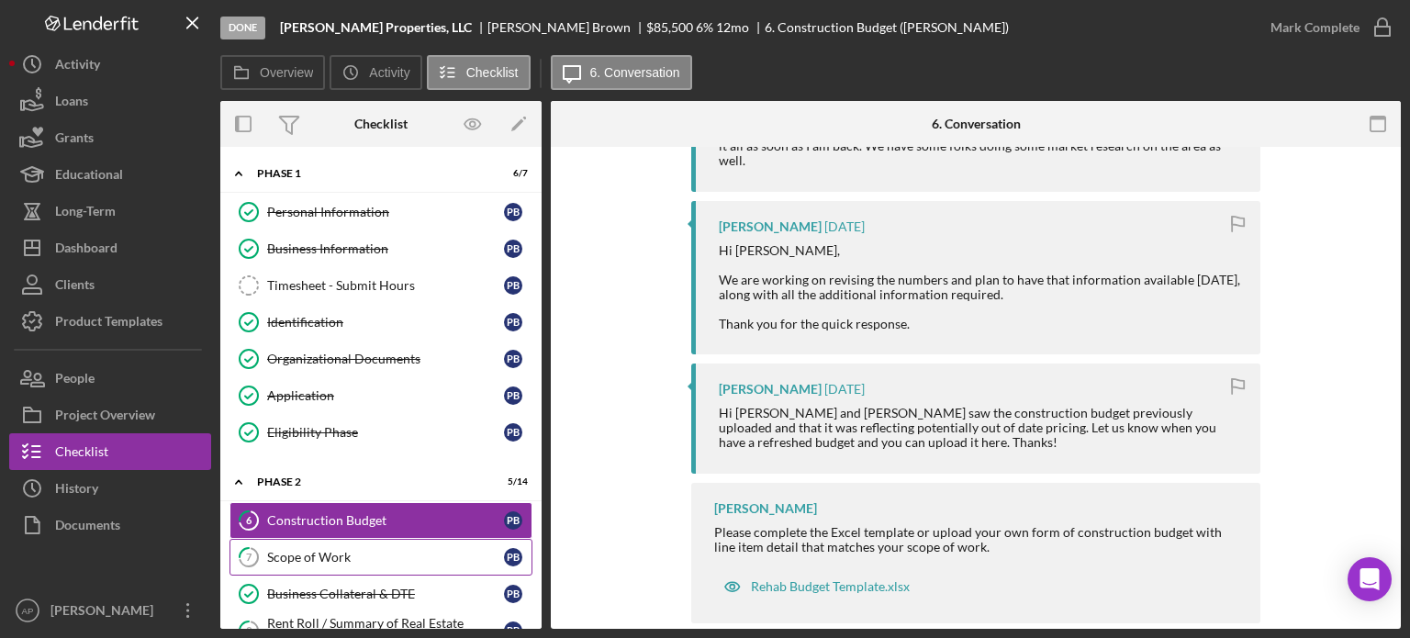
click at [417, 556] on div "Scope of Work" at bounding box center [385, 557] width 237 height 15
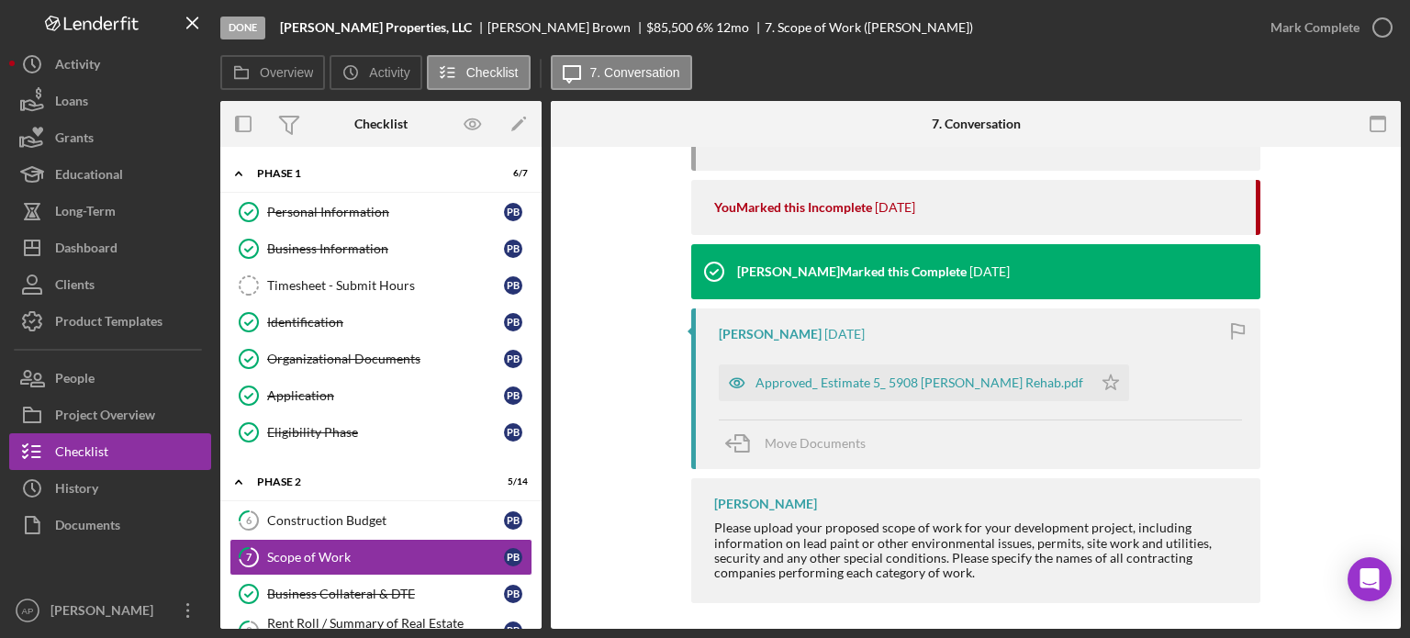
scroll to position [426, 0]
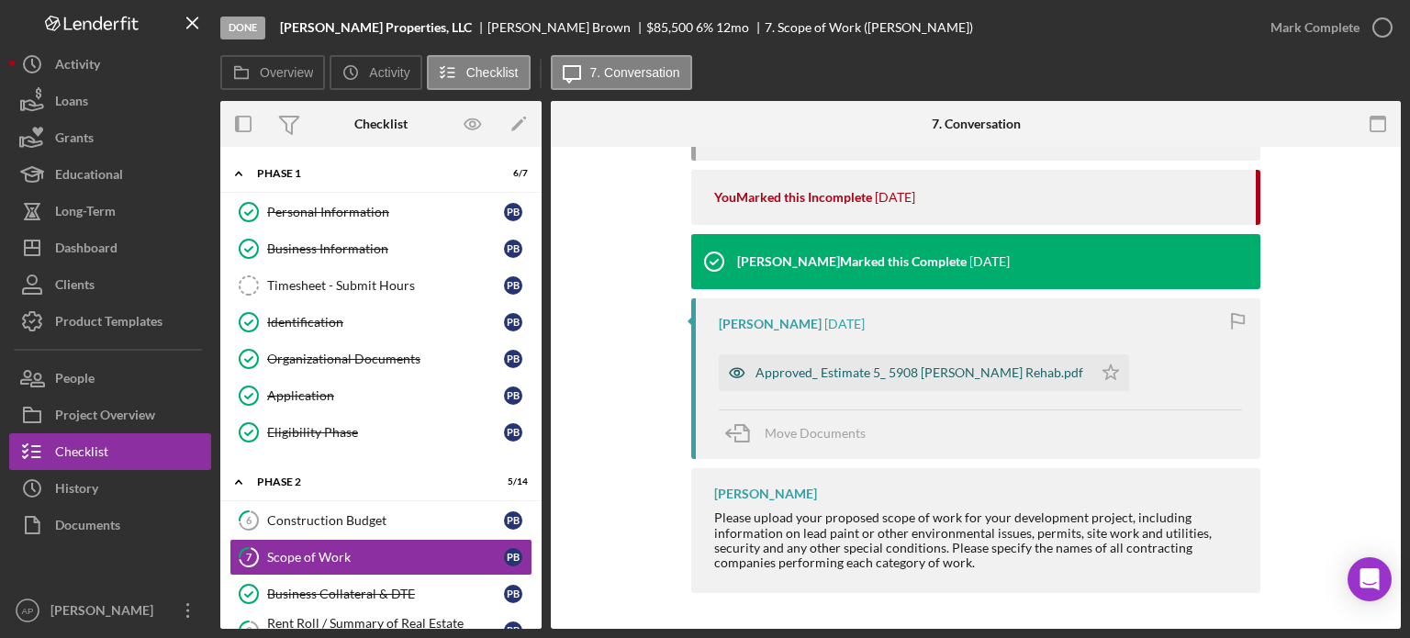
click at [857, 374] on div "Approved_ Estimate 5_ 5908 [PERSON_NAME] Rehab.pdf" at bounding box center [920, 372] width 328 height 15
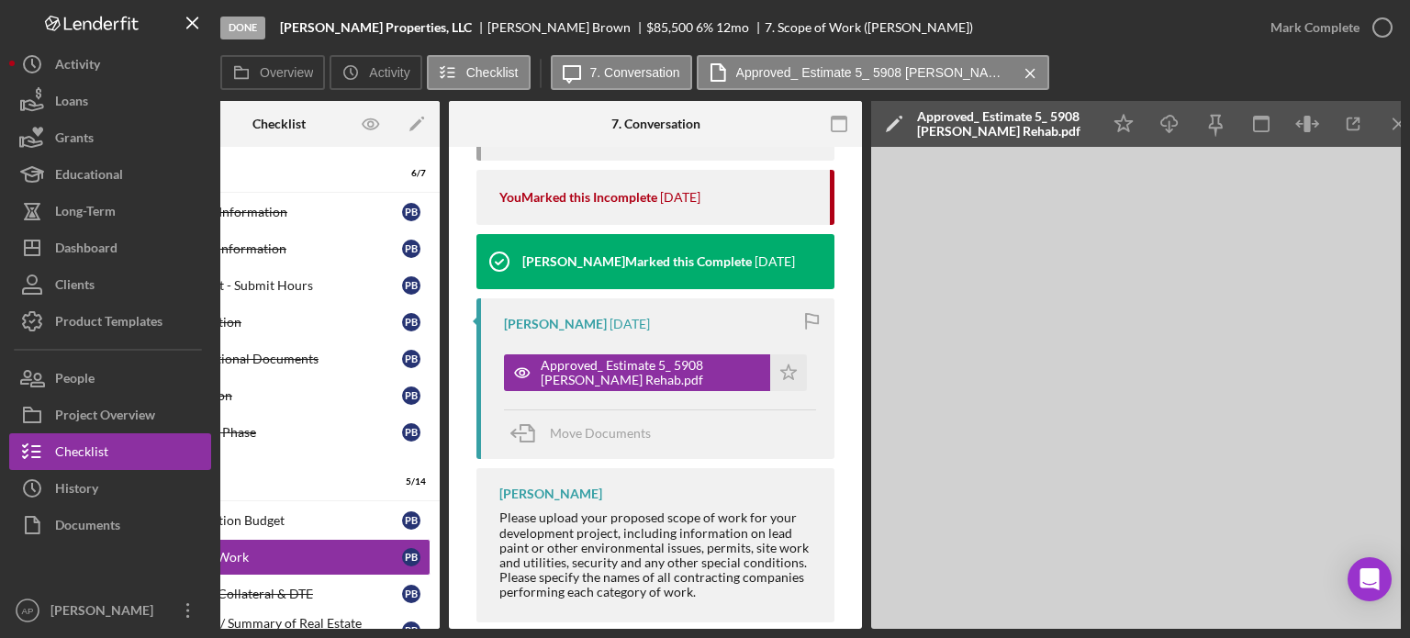
scroll to position [0, 122]
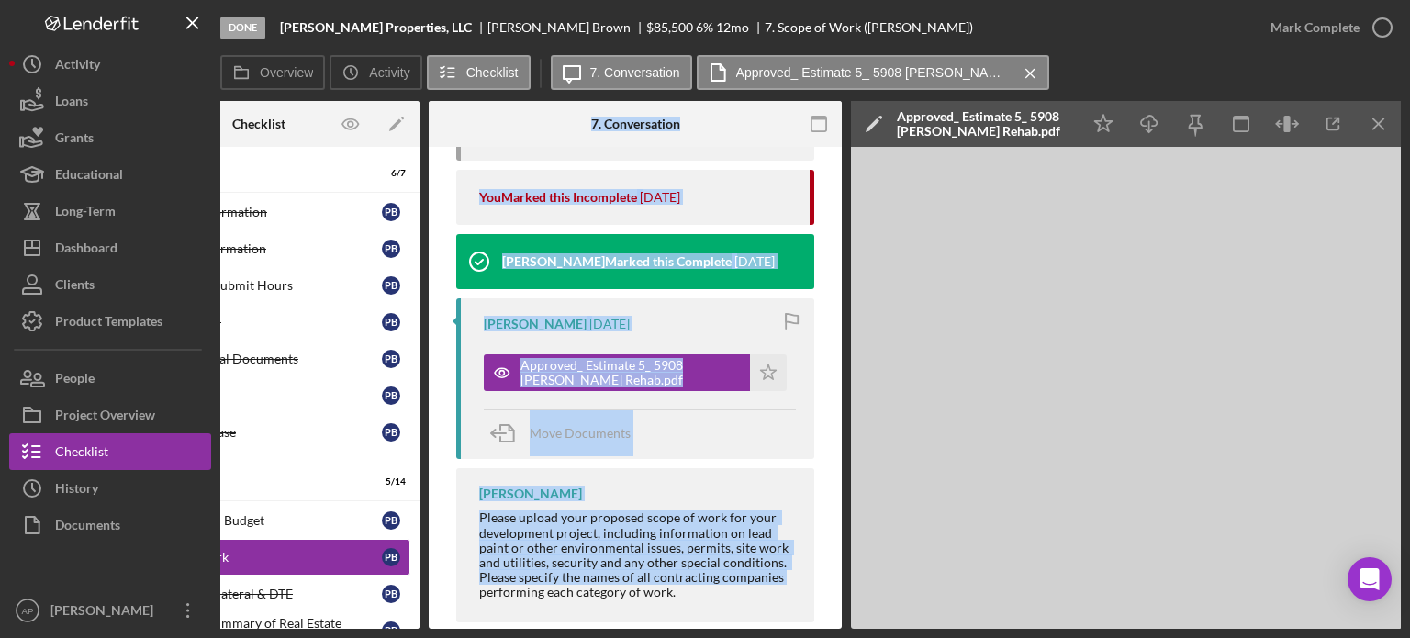
drag, startPoint x: 434, startPoint y: 622, endPoint x: 294, endPoint y: 626, distance: 140.5
click at [294, 626] on div "Overview Internal Workflow Stage Done Icon/Dropdown Arrow Archive (can unarchiv…" at bounding box center [810, 365] width 1181 height 528
click at [243, 617] on div "Rent Roll / Summary of Real Estate Holdings" at bounding box center [263, 630] width 237 height 29
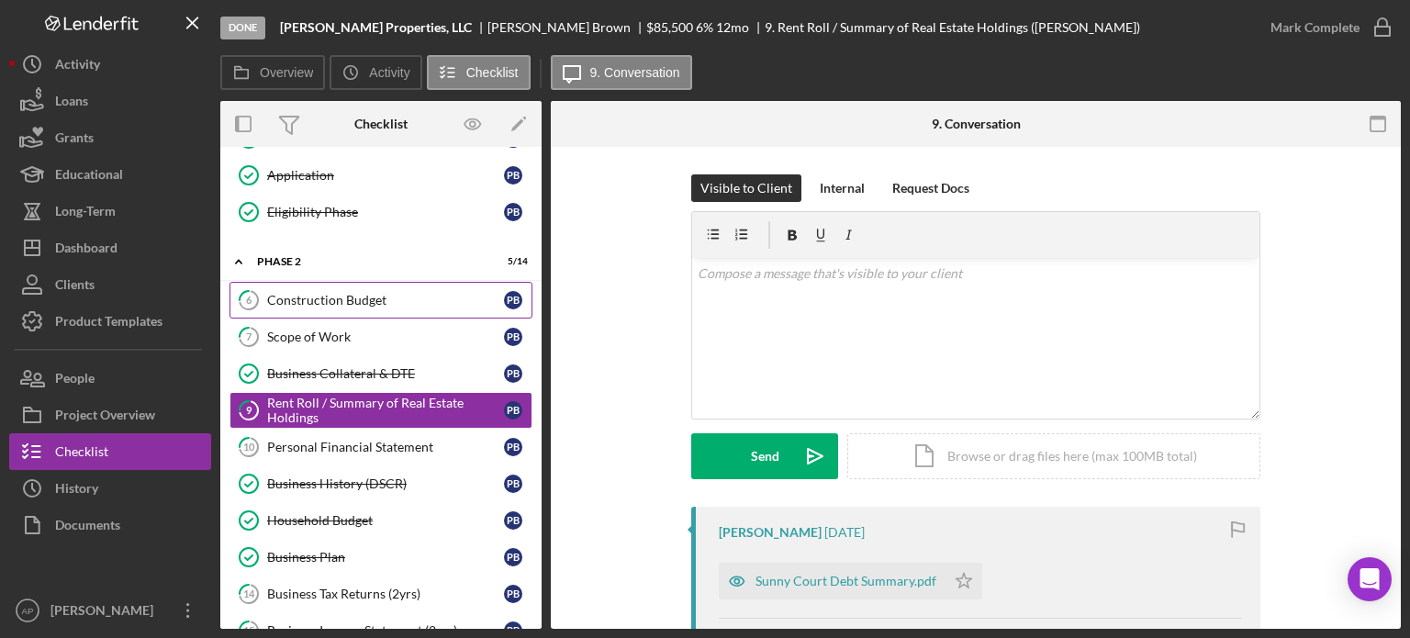
scroll to position [275, 0]
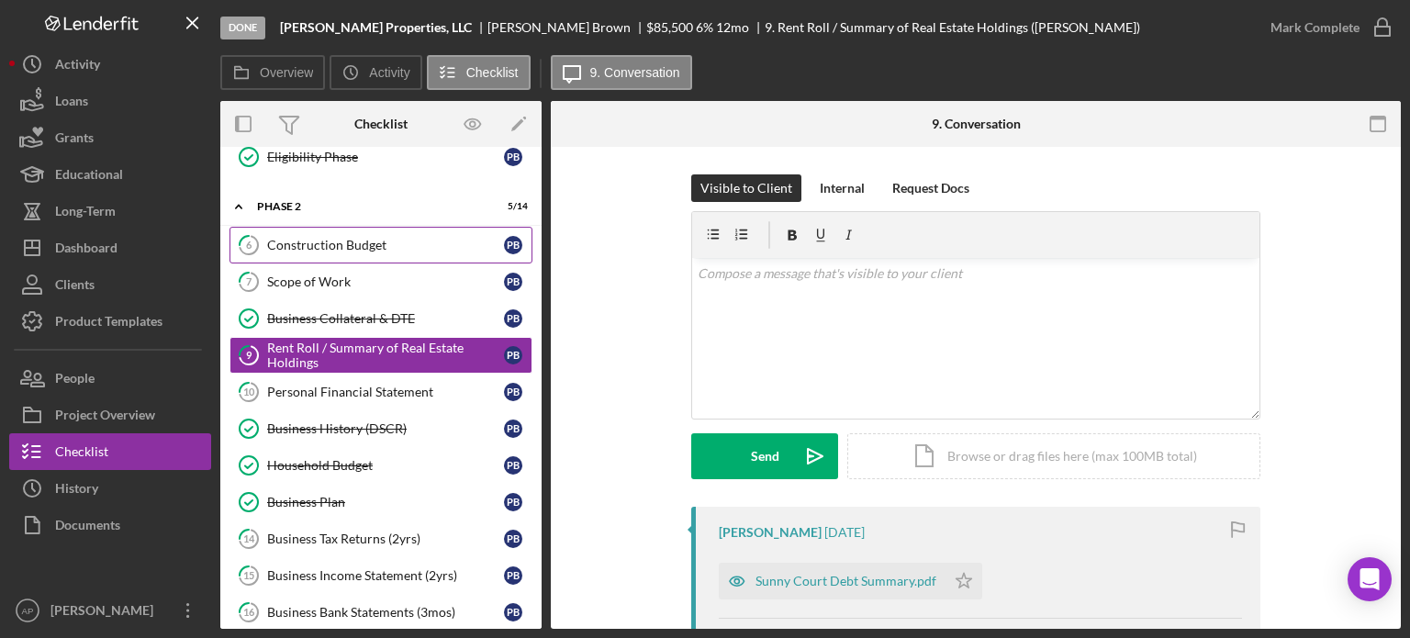
click at [359, 238] on div "Construction Budget" at bounding box center [385, 245] width 237 height 15
